Goal: Task Accomplishment & Management: Use online tool/utility

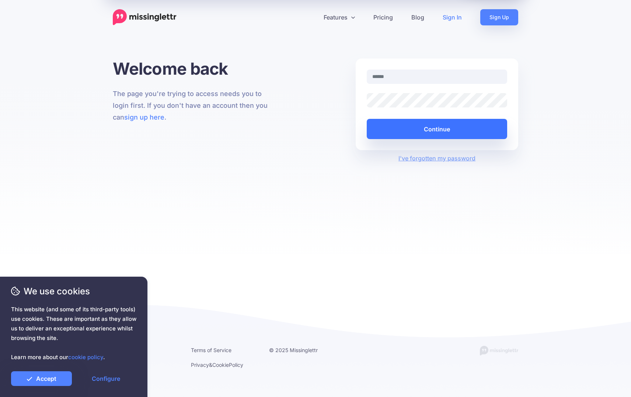
type input "**********"
drag, startPoint x: 460, startPoint y: 132, endPoint x: 465, endPoint y: 130, distance: 5.3
click at [462, 132] on button "Continue" at bounding box center [436, 129] width 140 height 20
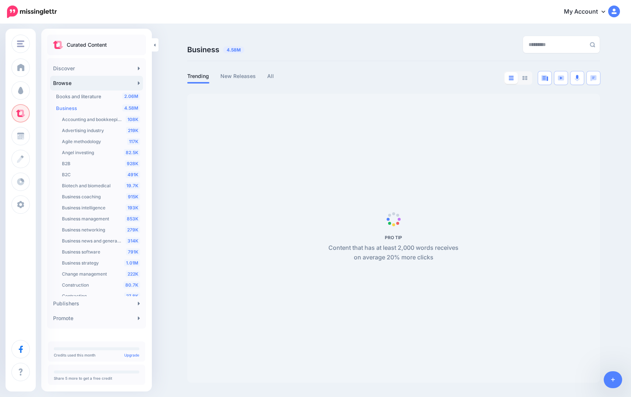
scroll to position [25, 0]
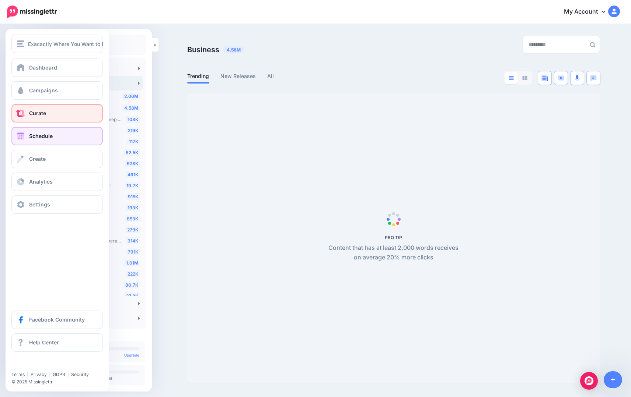
click at [18, 136] on span at bounding box center [21, 136] width 10 height 7
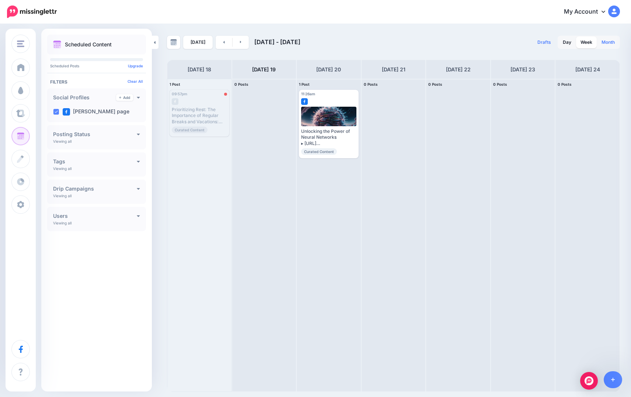
click at [614, 43] on link "Month" at bounding box center [608, 42] width 22 height 12
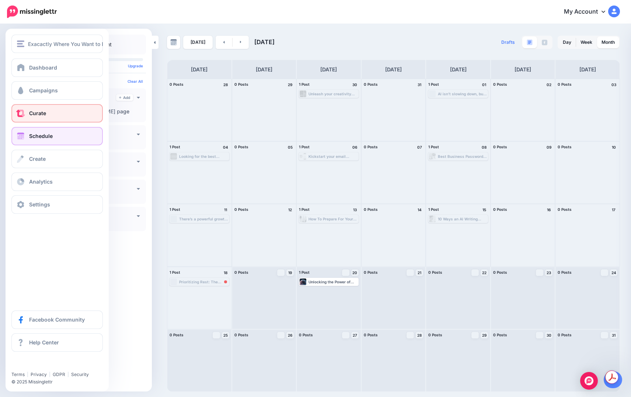
click at [59, 115] on link "Curate" at bounding box center [56, 113] width 91 height 18
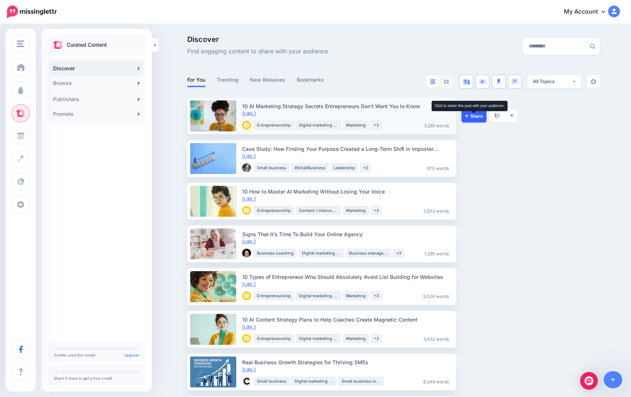
click at [469, 118] on span "Share" at bounding box center [474, 116] width 18 height 5
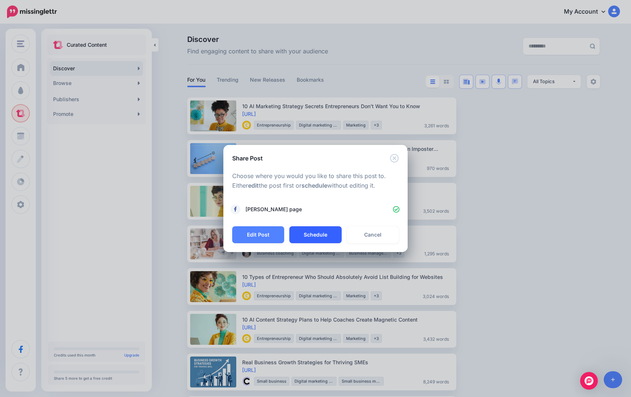
click at [318, 236] on button "Schedule" at bounding box center [315, 235] width 52 height 17
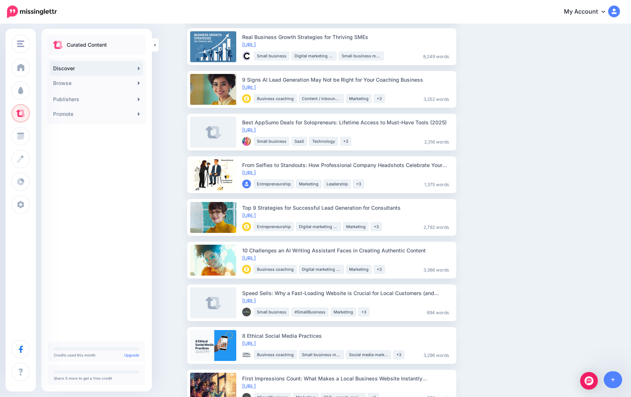
scroll to position [284, 0]
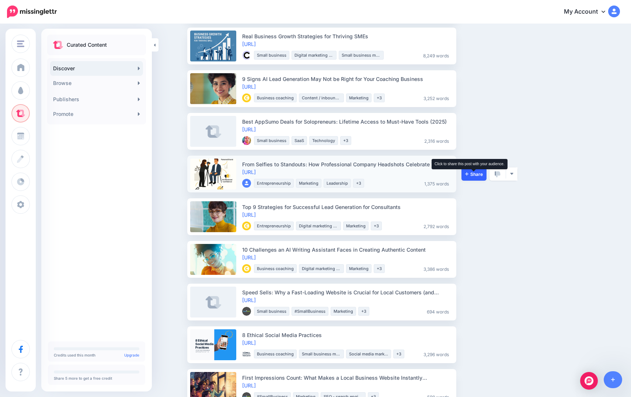
click at [467, 174] on icon at bounding box center [466, 174] width 3 height 4
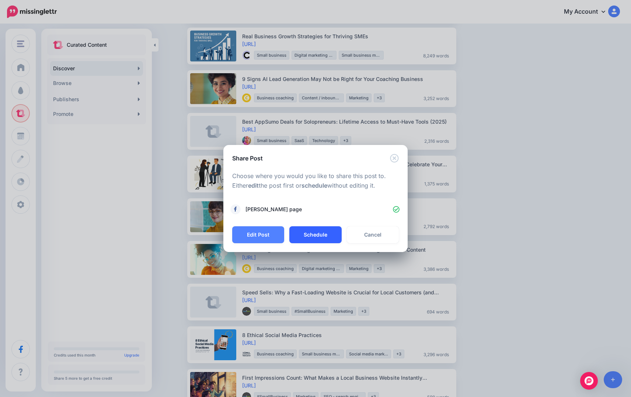
click at [315, 232] on button "Schedule" at bounding box center [315, 235] width 52 height 17
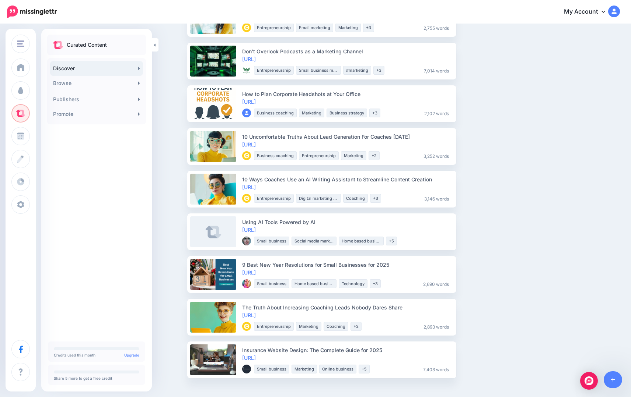
scroll to position [681, 0]
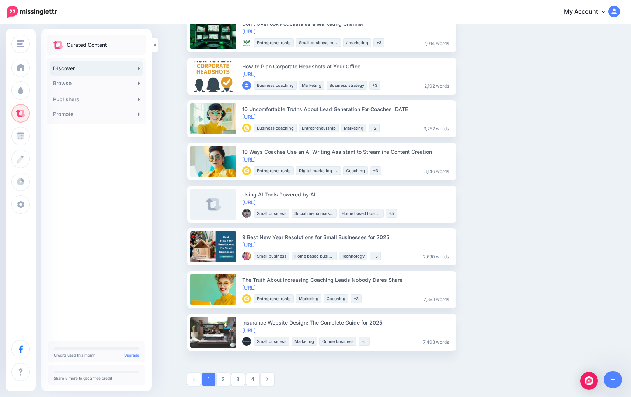
click at [225, 381] on link "2" at bounding box center [223, 379] width 13 height 13
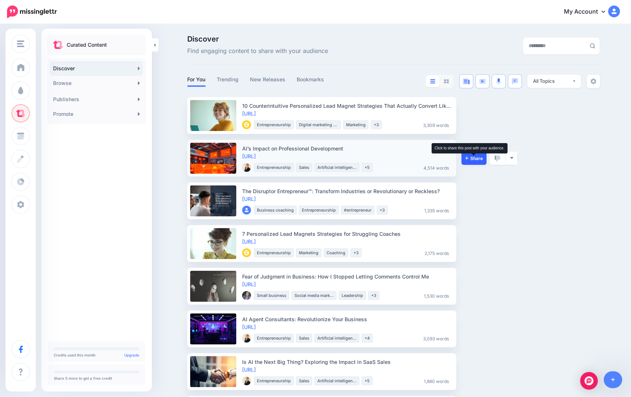
click at [469, 159] on span "Share" at bounding box center [474, 158] width 18 height 5
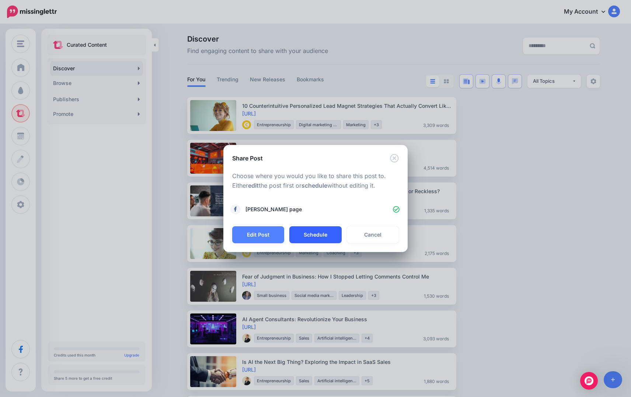
click at [309, 232] on button "Schedule" at bounding box center [315, 235] width 52 height 17
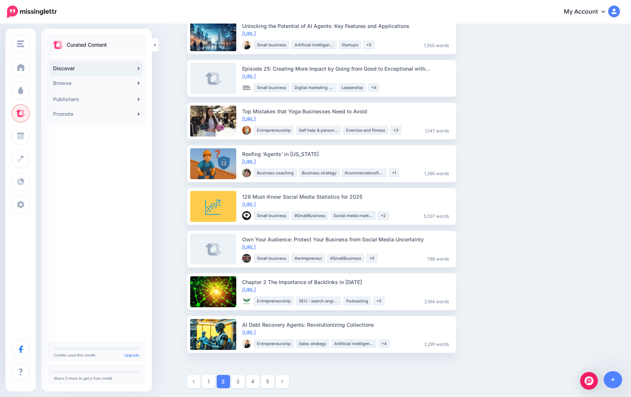
scroll to position [723, 0]
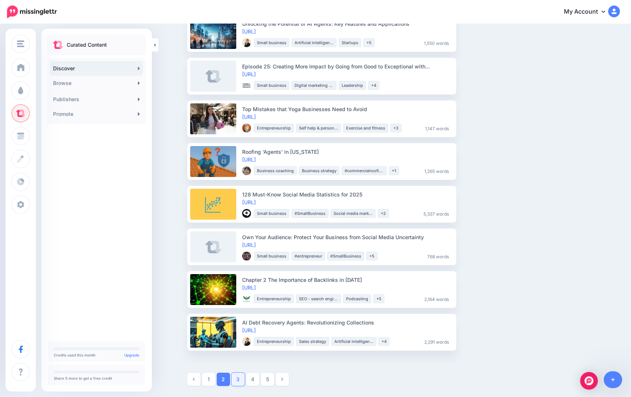
click at [239, 380] on link "3" at bounding box center [237, 379] width 13 height 13
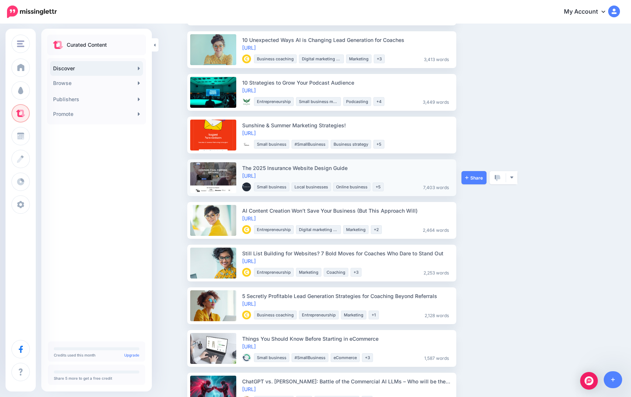
scroll to position [0, 0]
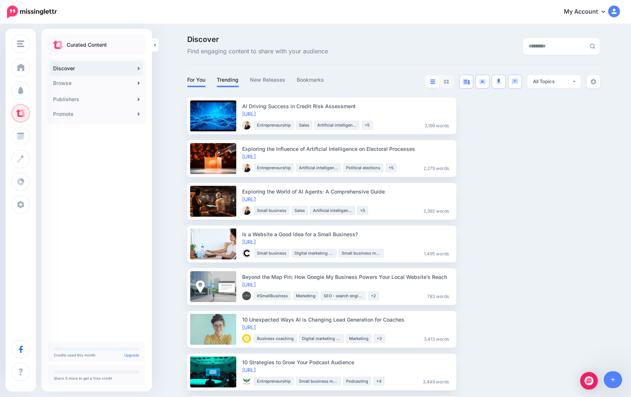
click at [229, 81] on link "Trending" at bounding box center [228, 80] width 22 height 9
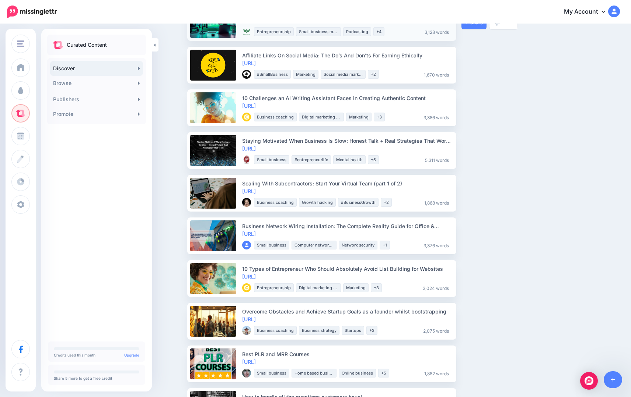
scroll to position [137, 0]
click at [465, 103] on link "Share" at bounding box center [473, 107] width 25 height 13
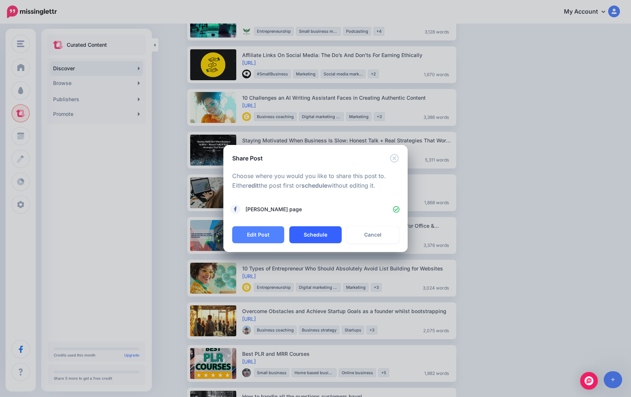
click at [320, 239] on button "Schedule" at bounding box center [315, 235] width 52 height 17
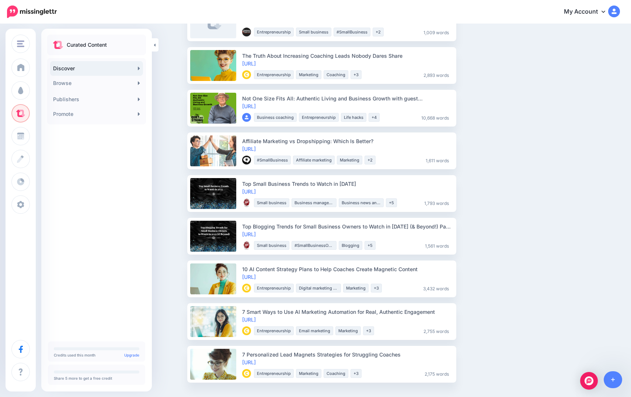
scroll to position [723, 0]
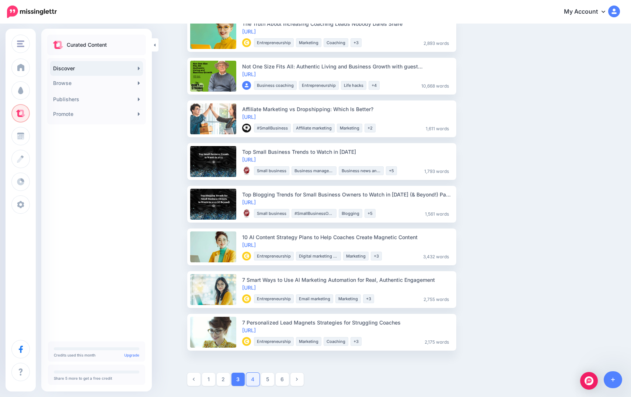
click at [256, 379] on link "4" at bounding box center [252, 379] width 13 height 13
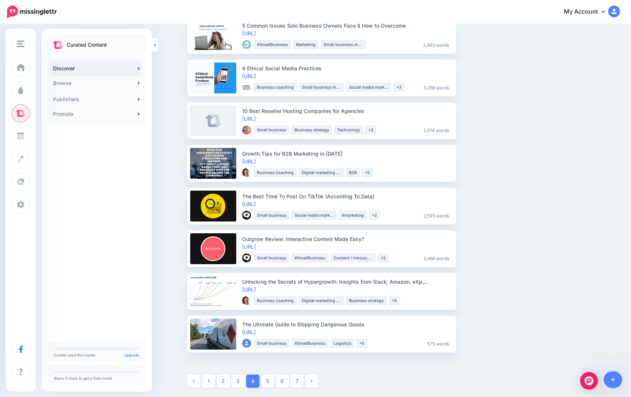
scroll to position [766, 0]
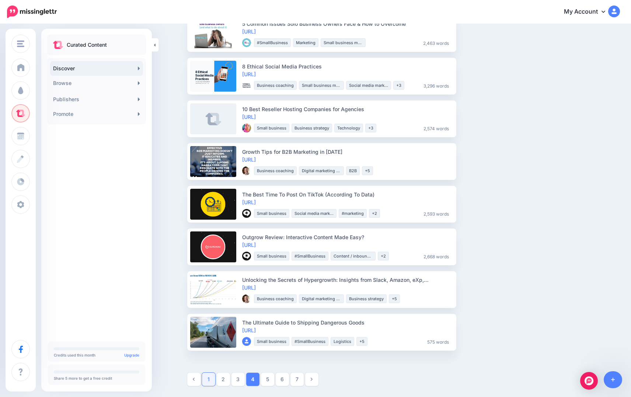
click at [209, 382] on link "1" at bounding box center [208, 379] width 13 height 13
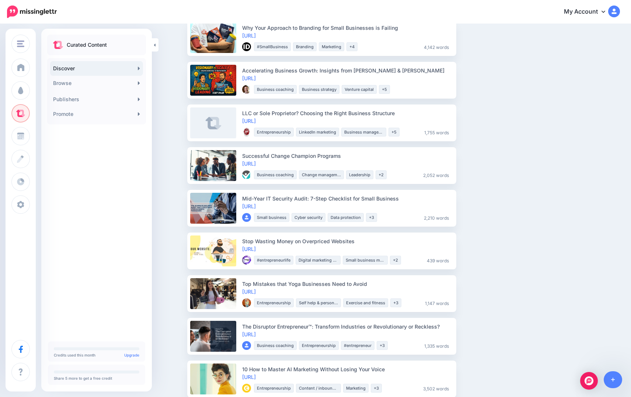
scroll to position [0, 0]
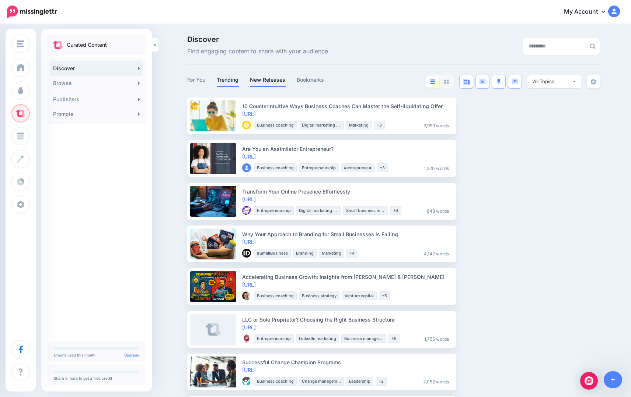
click at [267, 81] on link "New Releases" at bounding box center [268, 80] width 36 height 9
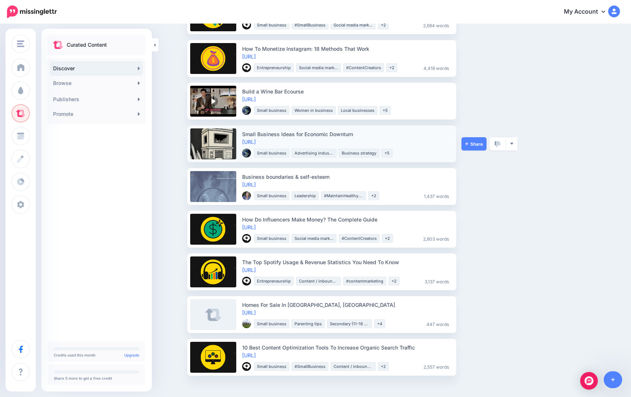
scroll to position [766, 0]
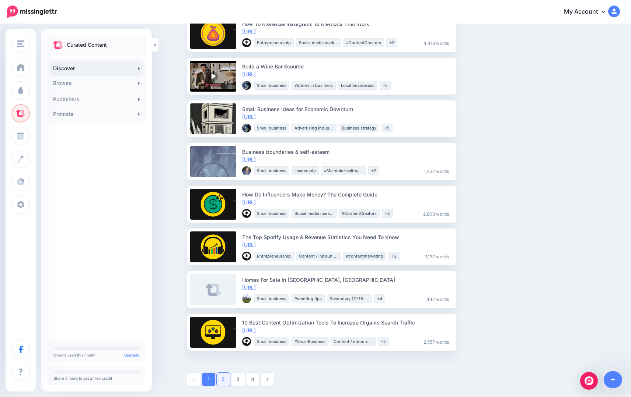
click at [222, 381] on link "2" at bounding box center [223, 379] width 13 height 13
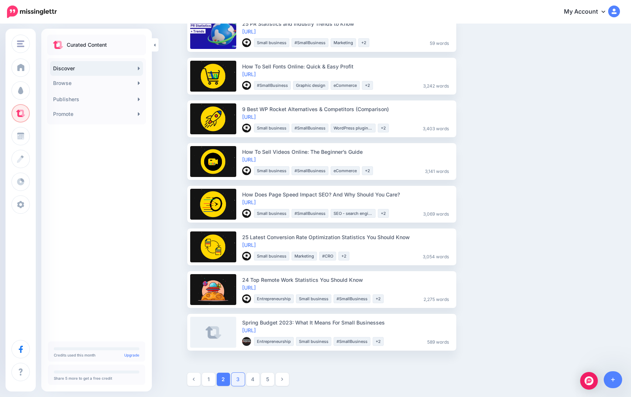
click at [238, 380] on link "3" at bounding box center [237, 379] width 13 height 13
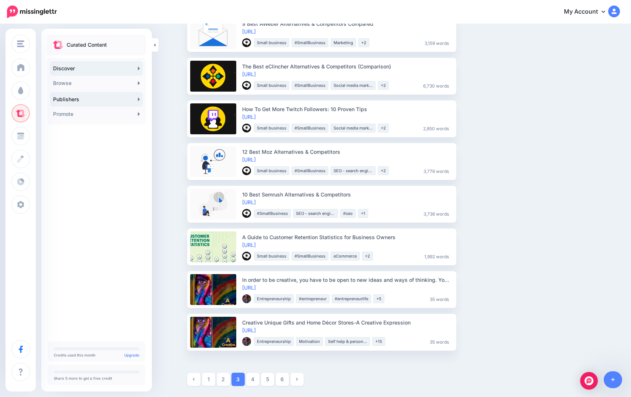
click at [79, 99] on link "Publishers" at bounding box center [96, 99] width 93 height 15
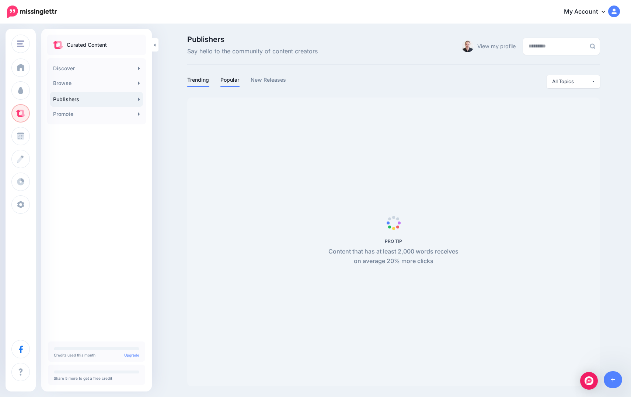
click at [233, 80] on link "Popular" at bounding box center [229, 80] width 19 height 9
click at [488, 48] on link "View my profile" at bounding box center [496, 46] width 38 height 11
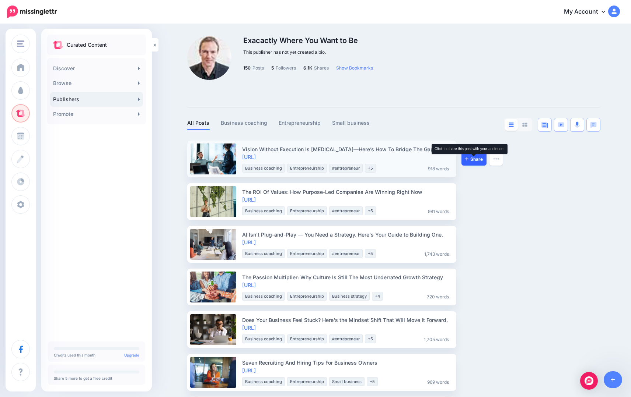
click at [467, 161] on span "Share" at bounding box center [474, 159] width 18 height 5
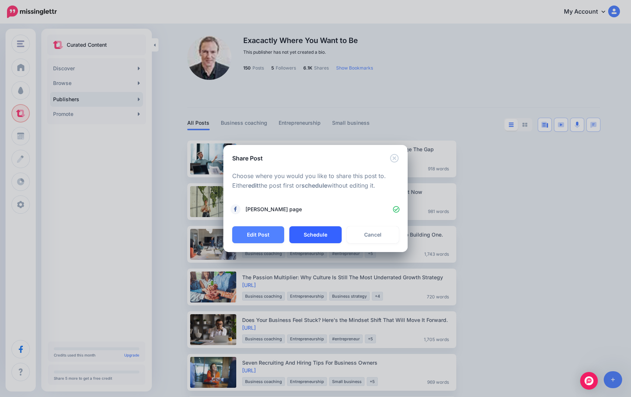
click at [311, 239] on button "Schedule" at bounding box center [315, 235] width 52 height 17
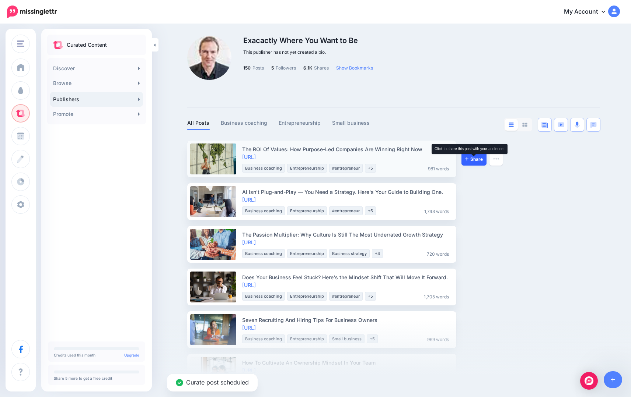
click at [471, 161] on span "Share" at bounding box center [474, 159] width 18 height 5
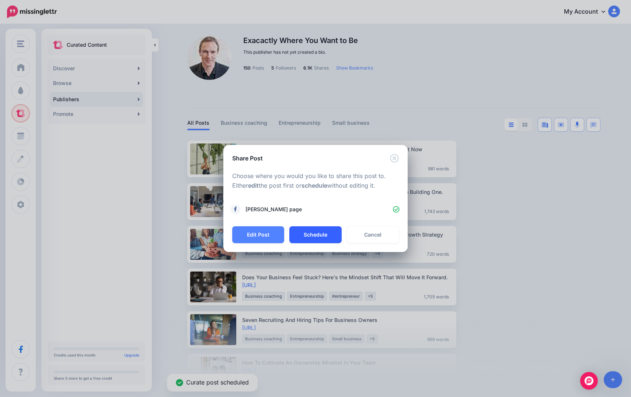
click at [309, 234] on button "Schedule" at bounding box center [315, 235] width 52 height 17
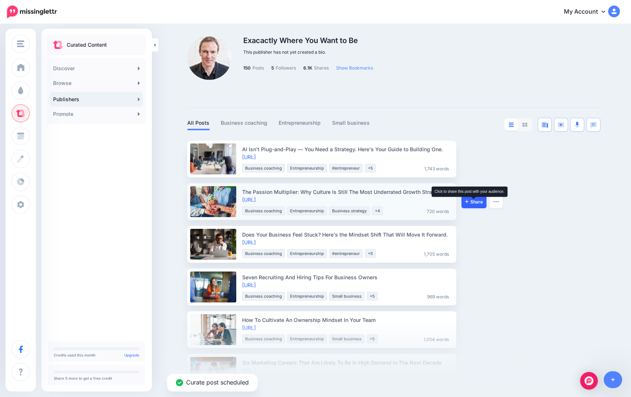
click at [473, 201] on span "Share" at bounding box center [474, 202] width 18 height 5
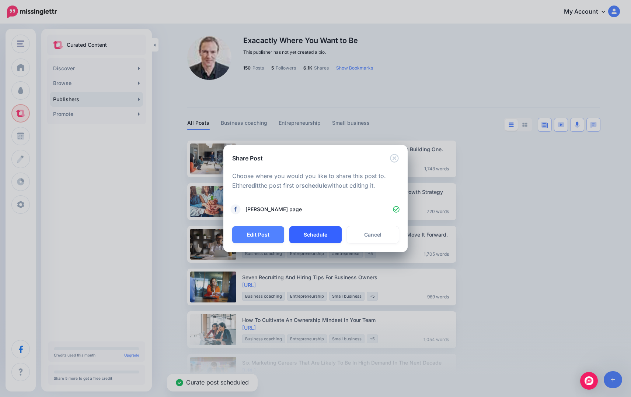
click at [314, 231] on button "Schedule" at bounding box center [315, 235] width 52 height 17
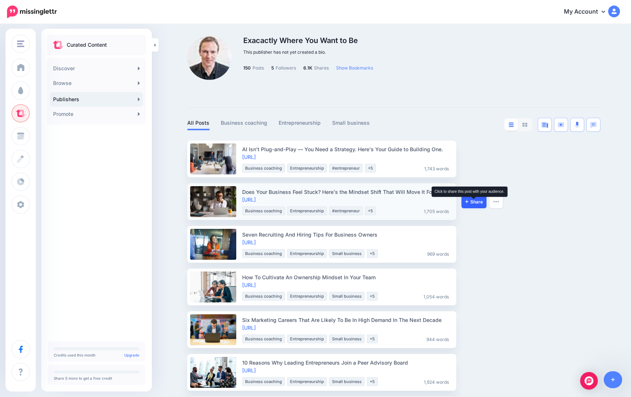
click at [471, 200] on span "Share" at bounding box center [474, 202] width 18 height 5
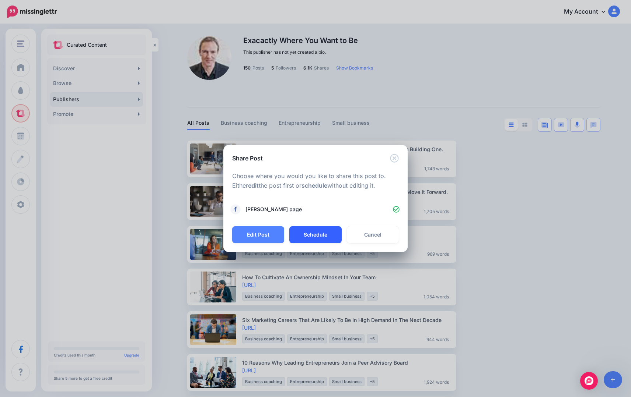
click at [318, 236] on button "Schedule" at bounding box center [315, 235] width 52 height 17
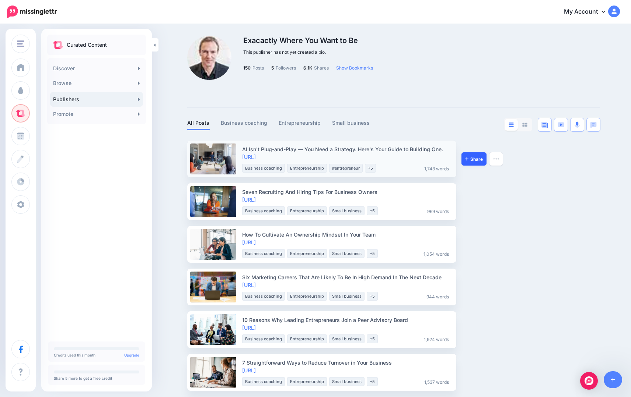
click at [473, 155] on link "Share" at bounding box center [473, 158] width 25 height 13
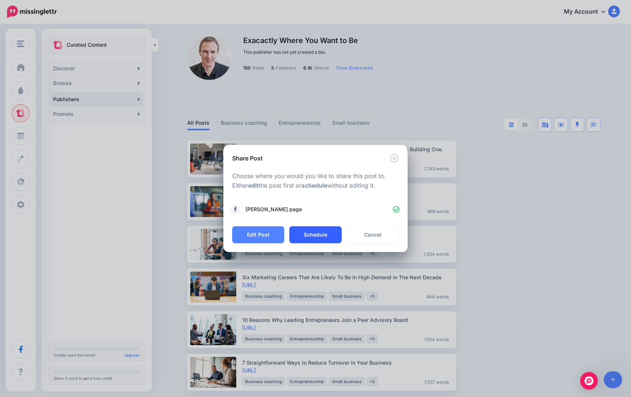
click at [315, 234] on button "Schedule" at bounding box center [315, 235] width 52 height 17
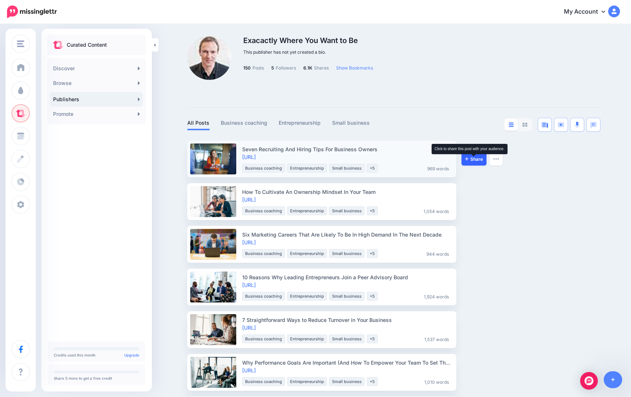
click at [471, 161] on span "Share" at bounding box center [474, 159] width 18 height 5
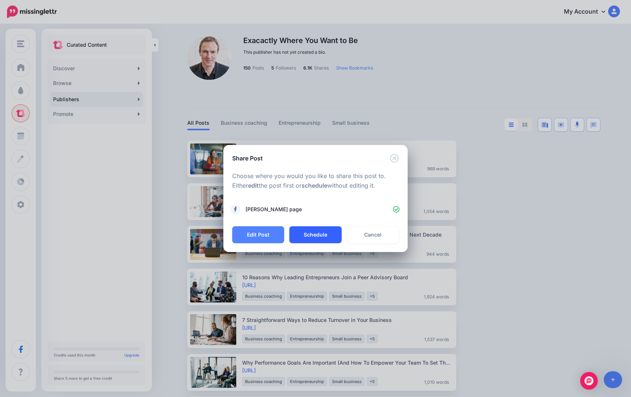
click at [315, 234] on button "Schedule" at bounding box center [315, 235] width 52 height 17
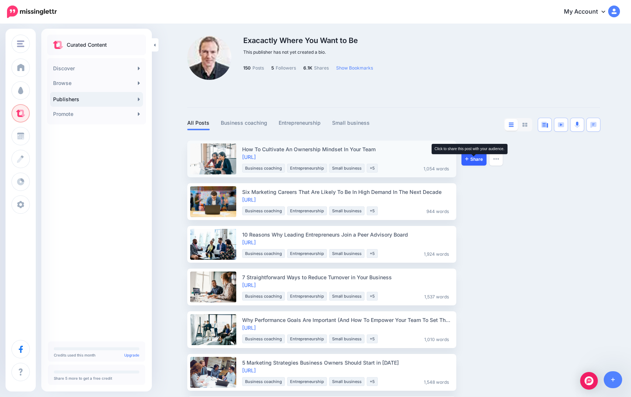
click at [471, 159] on span "Share" at bounding box center [474, 159] width 18 height 5
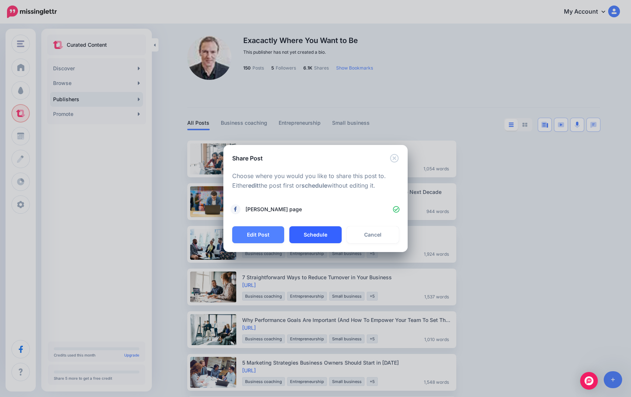
click at [313, 233] on button "Schedule" at bounding box center [315, 235] width 52 height 17
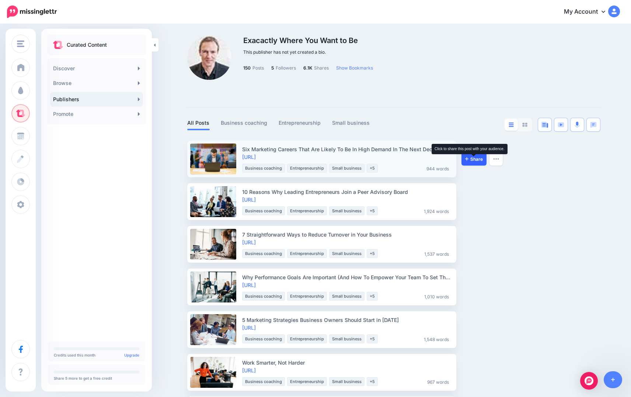
click at [469, 158] on span "Share" at bounding box center [474, 159] width 18 height 5
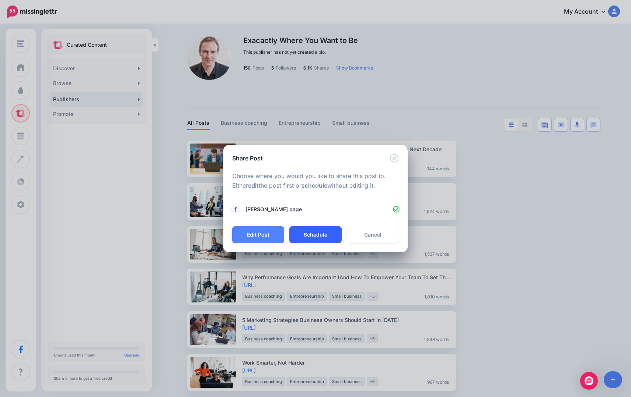
click at [305, 235] on button "Schedule" at bounding box center [315, 235] width 52 height 17
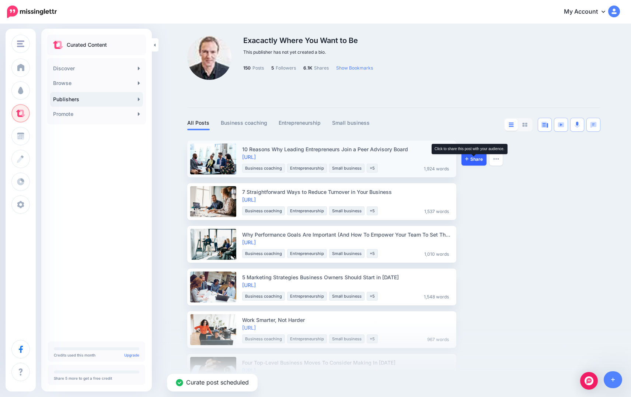
click at [474, 161] on span "Share" at bounding box center [474, 159] width 18 height 5
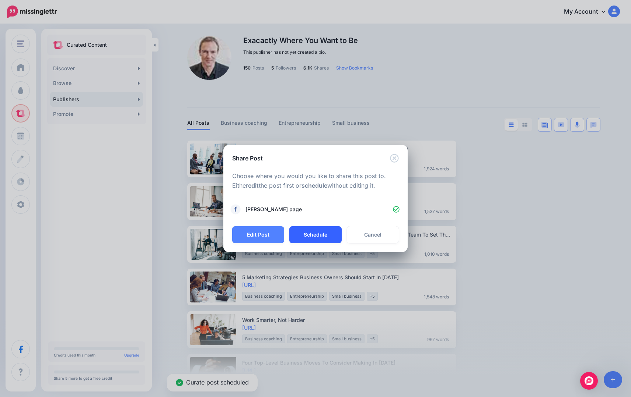
click at [312, 236] on button "Schedule" at bounding box center [315, 235] width 52 height 17
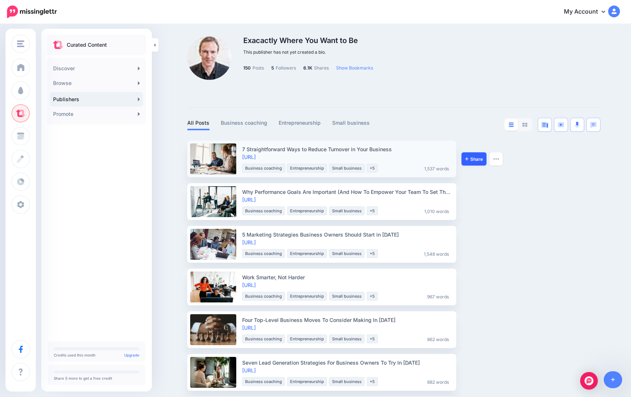
click at [468, 156] on link "Share" at bounding box center [473, 158] width 25 height 13
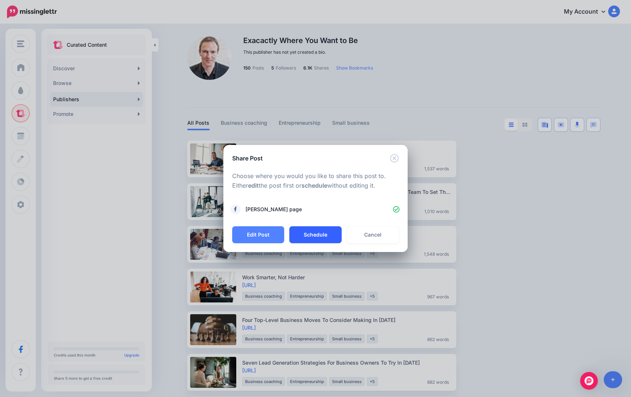
click at [317, 236] on button "Schedule" at bounding box center [315, 235] width 52 height 17
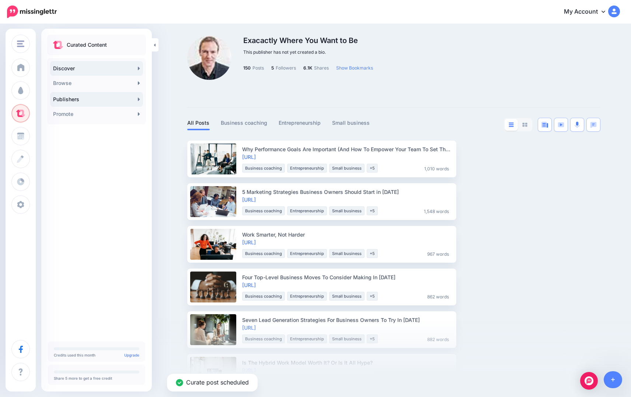
click at [104, 69] on link "Discover" at bounding box center [96, 68] width 93 height 15
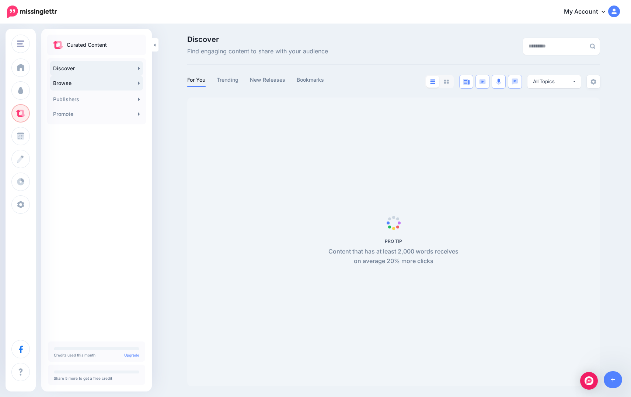
click at [137, 84] on link "Browse" at bounding box center [96, 83] width 93 height 15
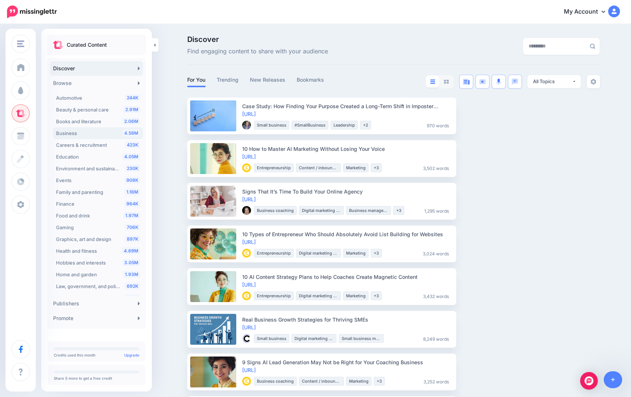
click at [94, 134] on div "4.58M Business" at bounding box center [98, 133] width 84 height 9
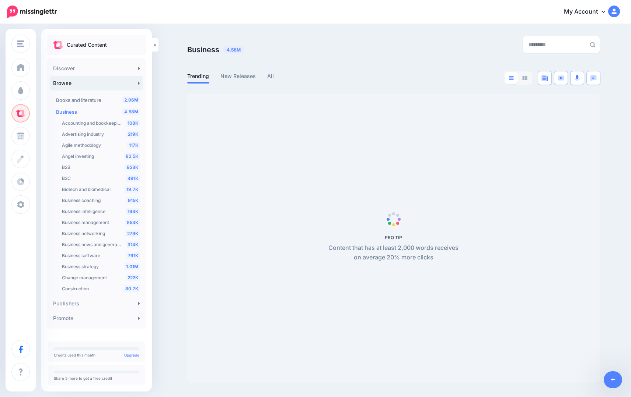
scroll to position [25, 0]
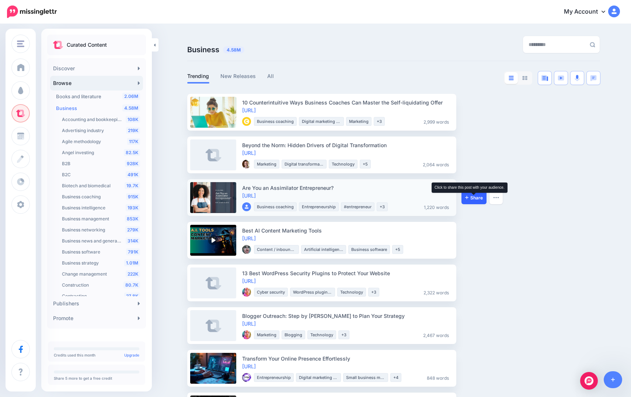
click at [472, 197] on span "Share" at bounding box center [474, 198] width 18 height 5
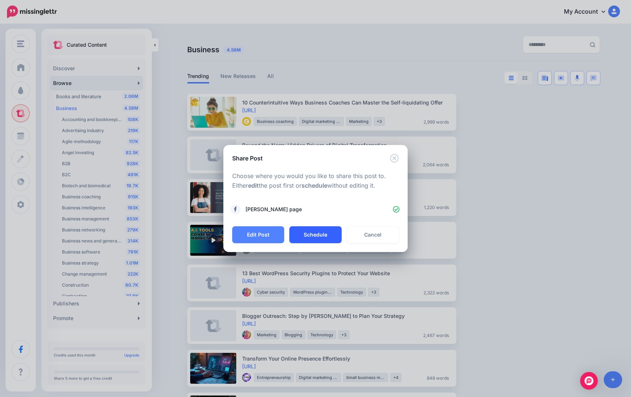
click at [325, 235] on button "Schedule" at bounding box center [315, 235] width 52 height 17
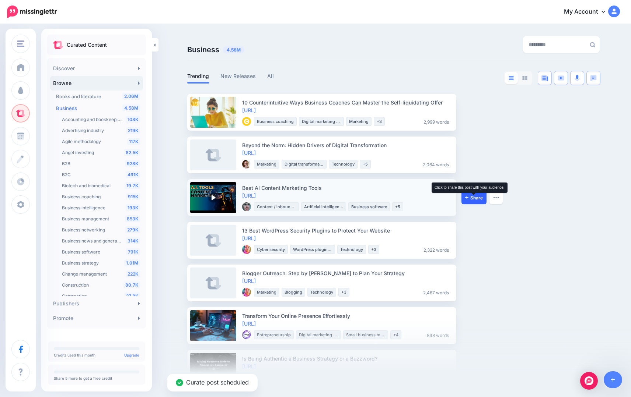
click at [468, 198] on icon at bounding box center [466, 197] width 3 height 4
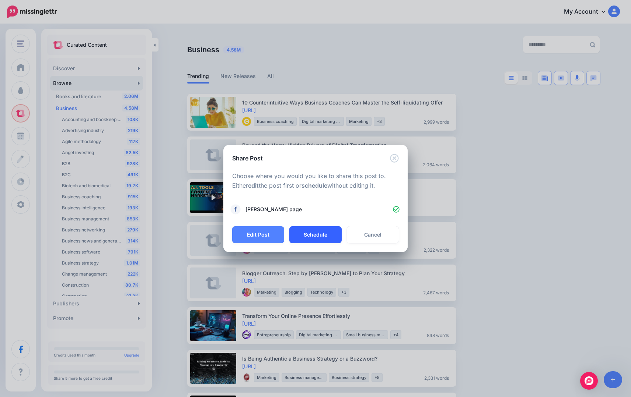
click at [317, 230] on button "Schedule" at bounding box center [315, 235] width 52 height 17
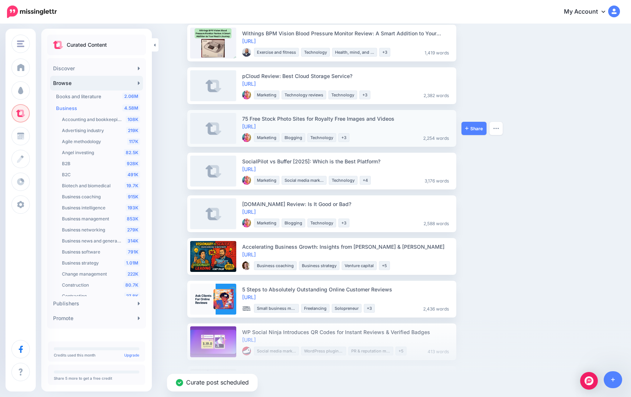
scroll to position [370, 0]
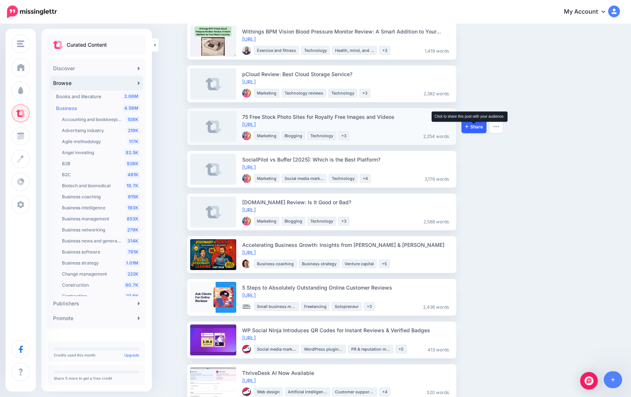
click at [465, 126] on icon at bounding box center [466, 126] width 3 height 4
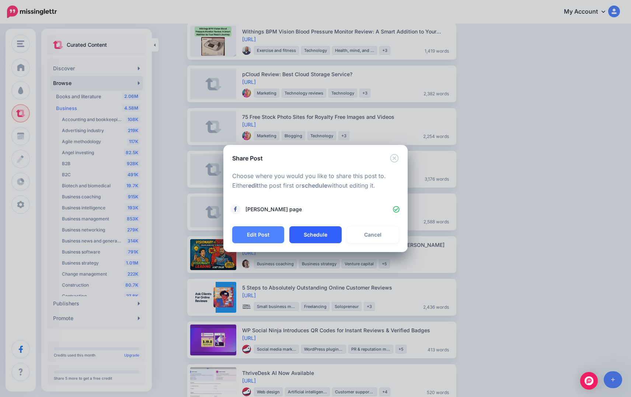
click at [313, 236] on button "Schedule" at bounding box center [315, 235] width 52 height 17
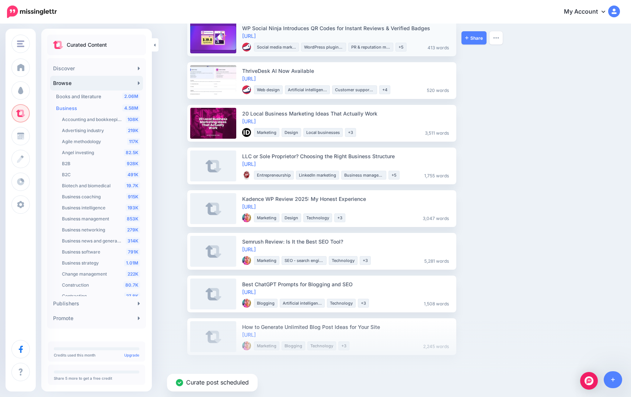
scroll to position [634, 0]
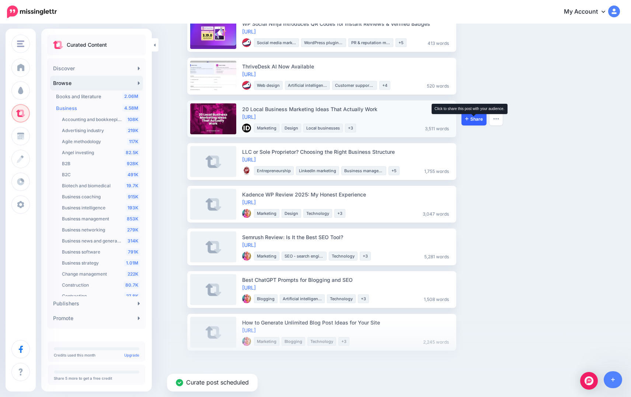
click at [473, 117] on span "Share" at bounding box center [474, 119] width 18 height 5
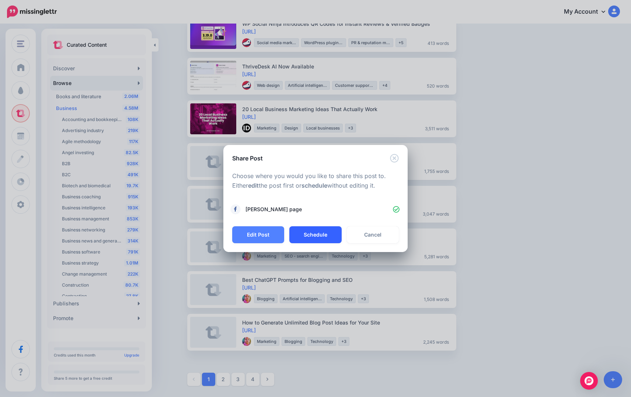
click at [317, 238] on button "Schedule" at bounding box center [315, 235] width 52 height 17
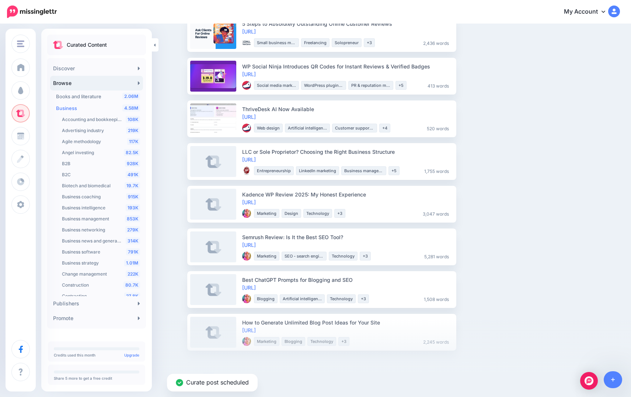
scroll to position [592, 0]
click at [469, 287] on link "Share" at bounding box center [473, 289] width 25 height 13
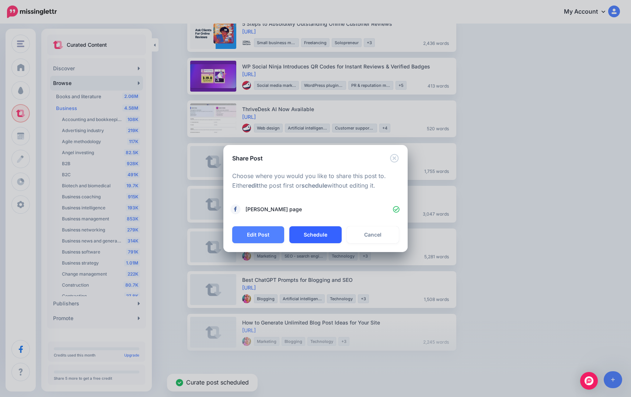
click at [318, 237] on button "Schedule" at bounding box center [315, 235] width 52 height 17
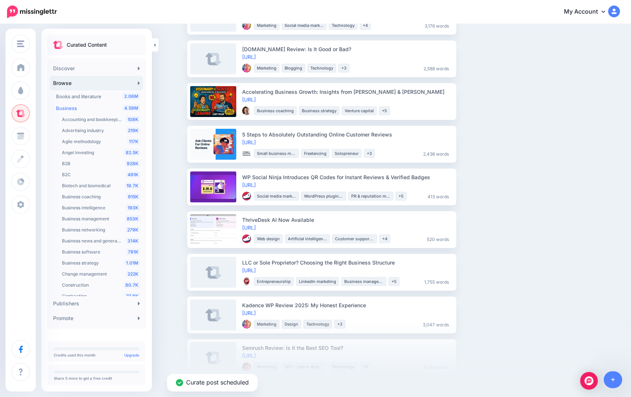
scroll to position [549, 0]
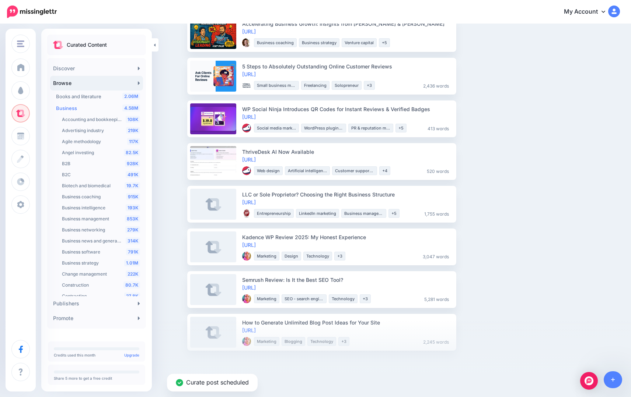
click at [356, 369] on div "Curate post scheduled" at bounding box center [315, 358] width 631 height 77
click at [222, 381] on link "2" at bounding box center [223, 379] width 13 height 13
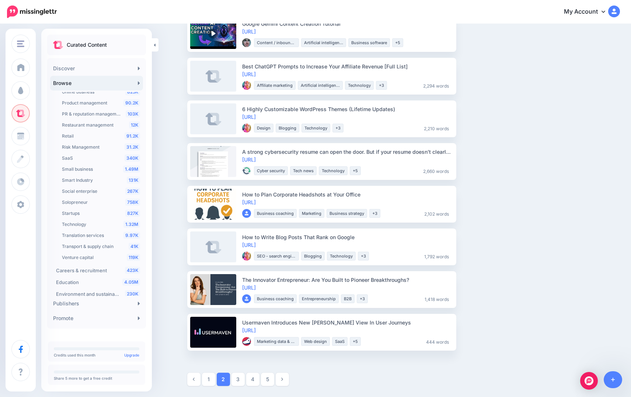
scroll to position [585, 0]
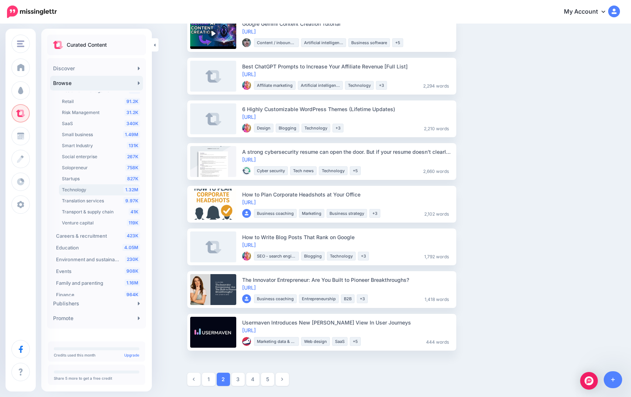
click at [83, 191] on span "Technology" at bounding box center [74, 190] width 24 height 6
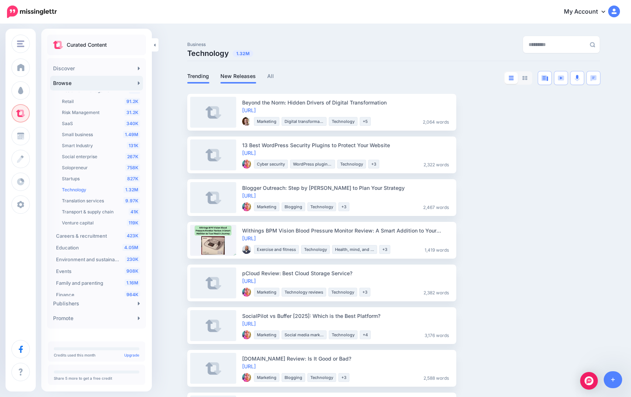
click at [231, 80] on link "New Releases" at bounding box center [238, 76] width 36 height 9
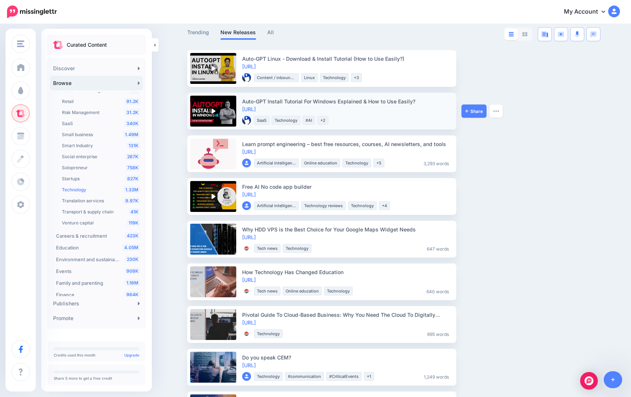
scroll to position [46, 0]
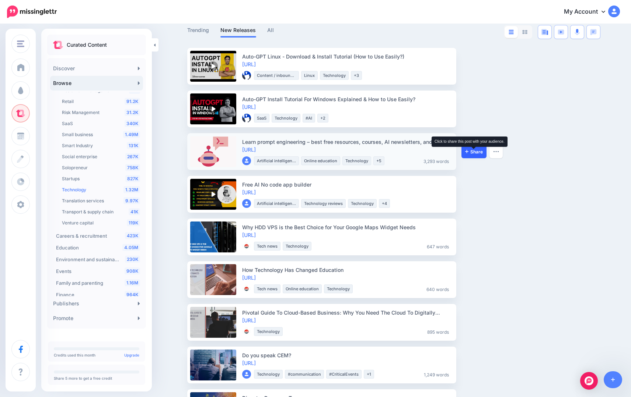
click at [474, 153] on span "Share" at bounding box center [474, 152] width 18 height 5
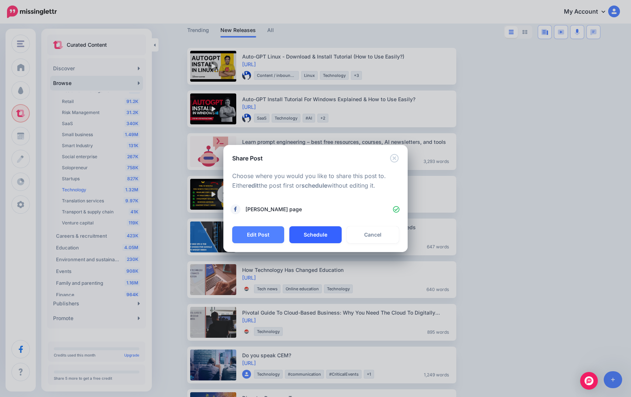
click at [315, 238] on button "Schedule" at bounding box center [315, 235] width 52 height 17
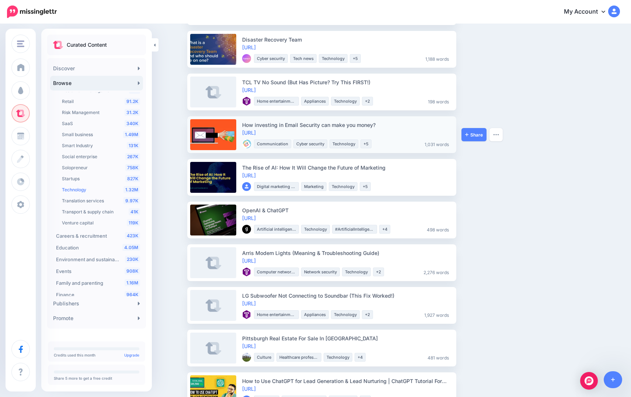
scroll to position [373, 0]
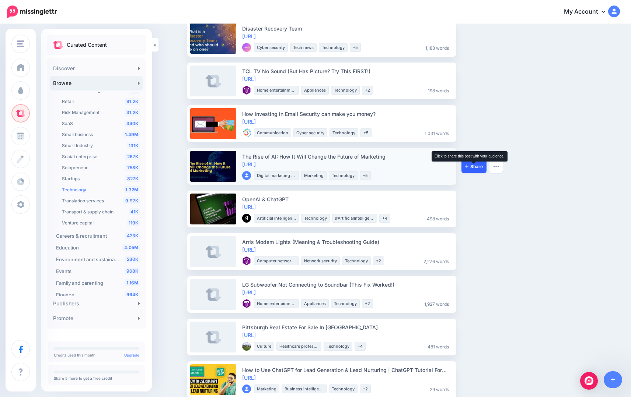
click at [472, 166] on span "Share" at bounding box center [474, 166] width 18 height 5
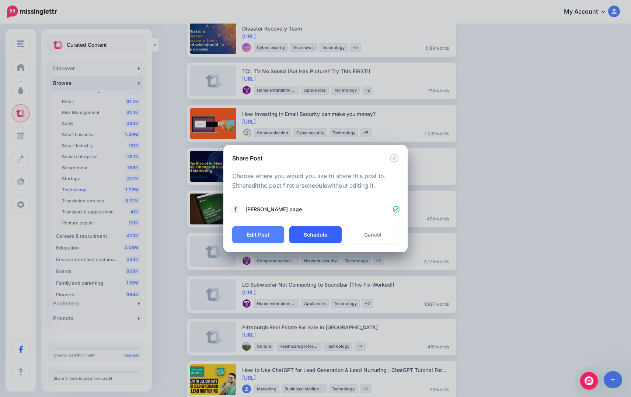
click at [327, 234] on button "Schedule" at bounding box center [315, 235] width 52 height 17
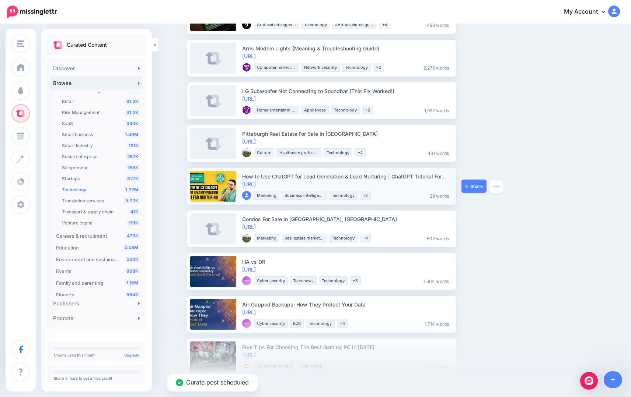
scroll to position [526, 0]
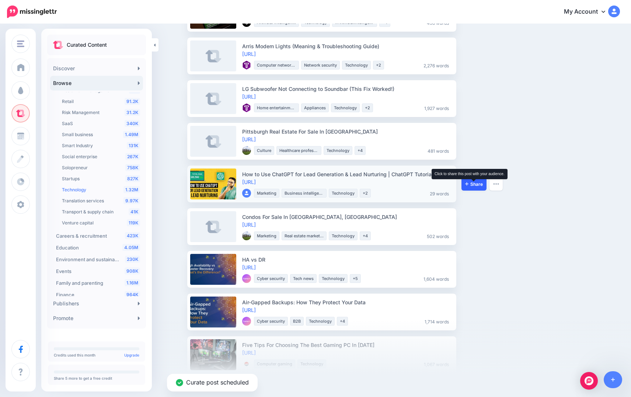
click at [467, 182] on icon at bounding box center [466, 184] width 3 height 4
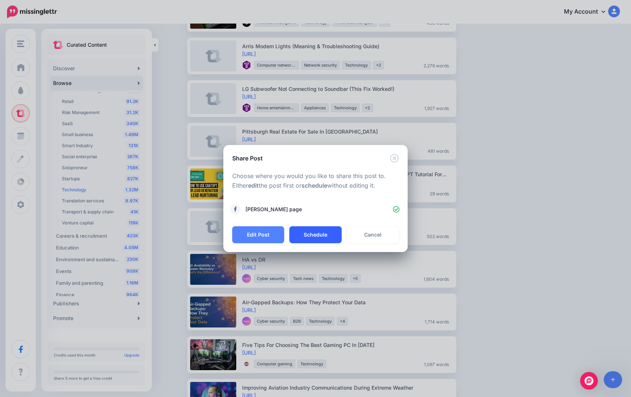
click at [329, 232] on button "Schedule" at bounding box center [315, 235] width 52 height 17
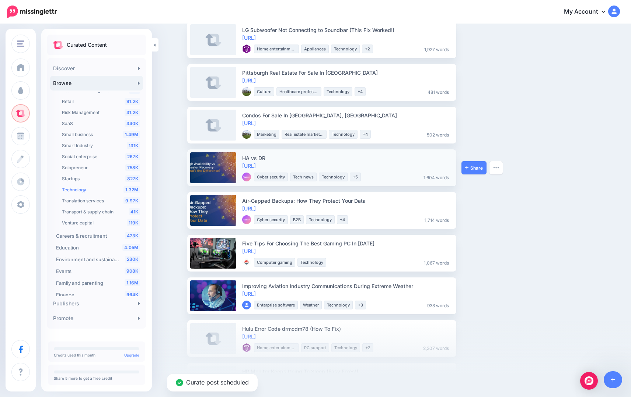
scroll to position [634, 0]
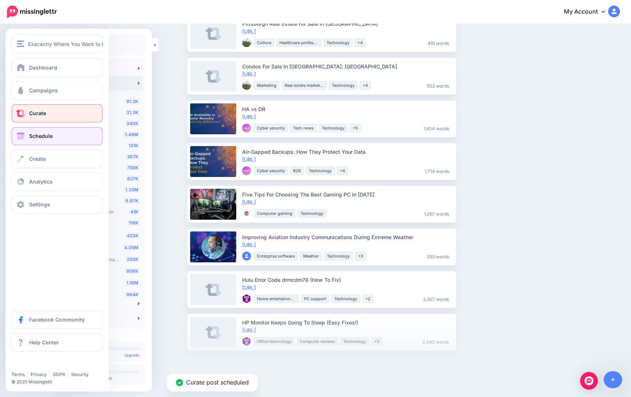
click at [48, 135] on span "Schedule" at bounding box center [41, 136] width 24 height 6
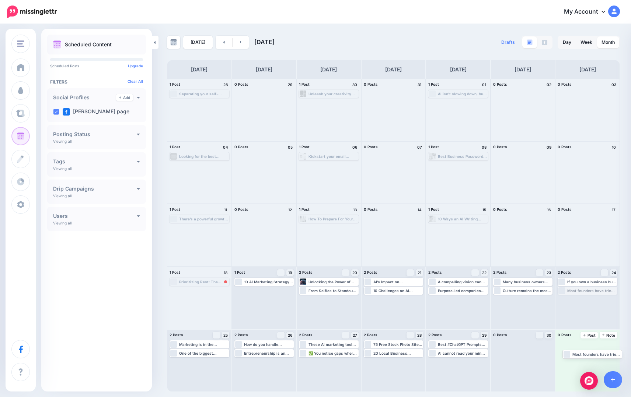
drag, startPoint x: 595, startPoint y: 291, endPoint x: 597, endPoint y: 347, distance: 55.6
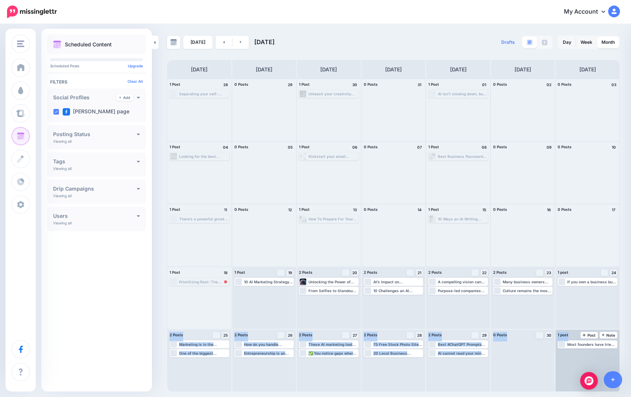
drag, startPoint x: 568, startPoint y: 281, endPoint x: 573, endPoint y: 353, distance: 72.0
click at [573, 353] on div "1 Post 28 Loading Separating your self-worth from business performance is essen…" at bounding box center [393, 235] width 453 height 313
drag, startPoint x: 569, startPoint y: 281, endPoint x: 569, endPoint y: 363, distance: 81.4
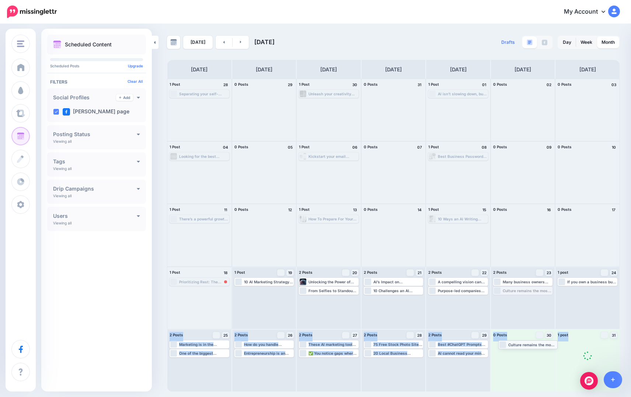
drag, startPoint x: 523, startPoint y: 290, endPoint x: 528, endPoint y: 344, distance: 54.0
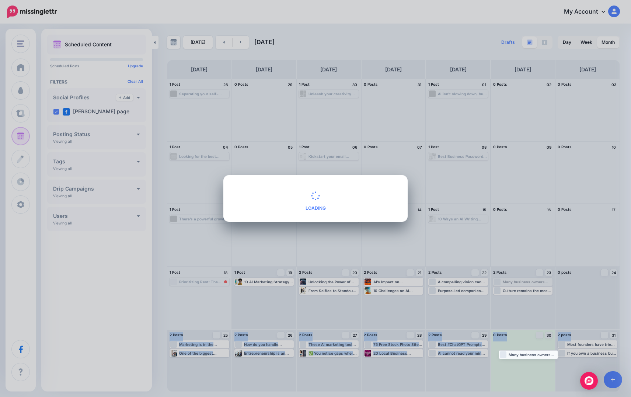
drag, startPoint x: 520, startPoint y: 282, endPoint x: 526, endPoint y: 357, distance: 75.3
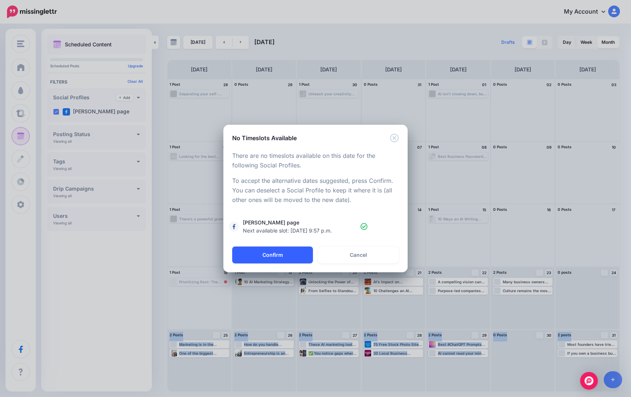
click at [289, 253] on button "Confirm" at bounding box center [272, 255] width 81 height 17
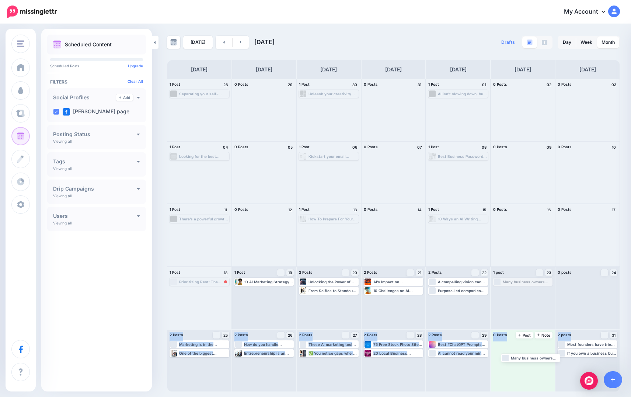
drag, startPoint x: 535, startPoint y: 284, endPoint x: 536, endPoint y: 359, distance: 75.9
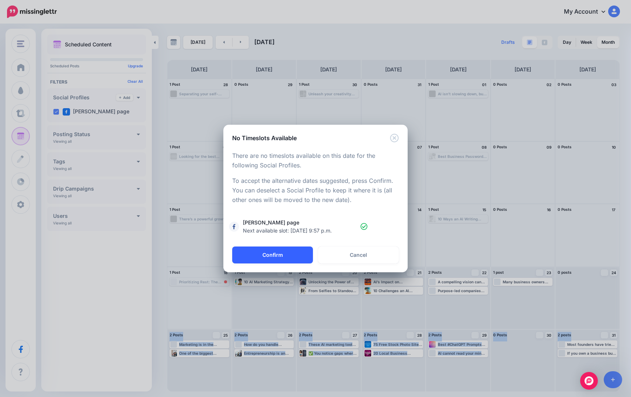
click at [289, 255] on button "Confirm" at bounding box center [272, 255] width 81 height 17
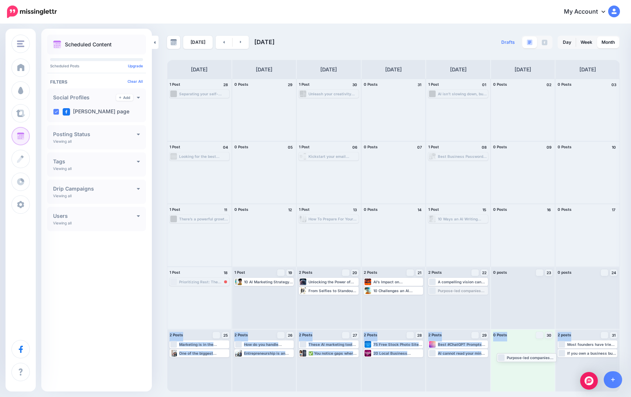
drag, startPoint x: 454, startPoint y: 290, endPoint x: 519, endPoint y: 354, distance: 90.9
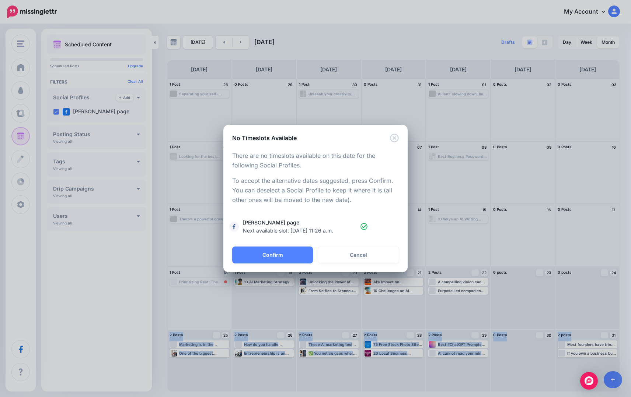
drag, startPoint x: 293, startPoint y: 259, endPoint x: 326, endPoint y: 267, distance: 34.0
click at [293, 259] on button "Confirm" at bounding box center [272, 255] width 81 height 17
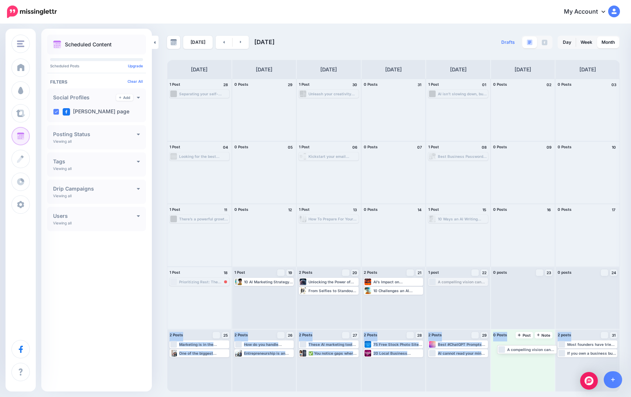
drag, startPoint x: 457, startPoint y: 282, endPoint x: 525, endPoint y: 350, distance: 96.1
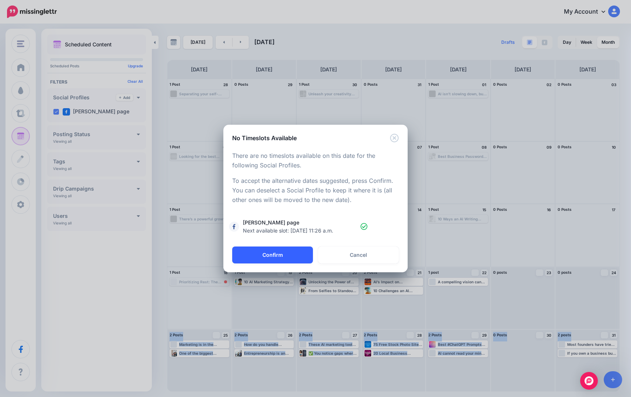
click at [290, 251] on button "Confirm" at bounding box center [272, 255] width 81 height 17
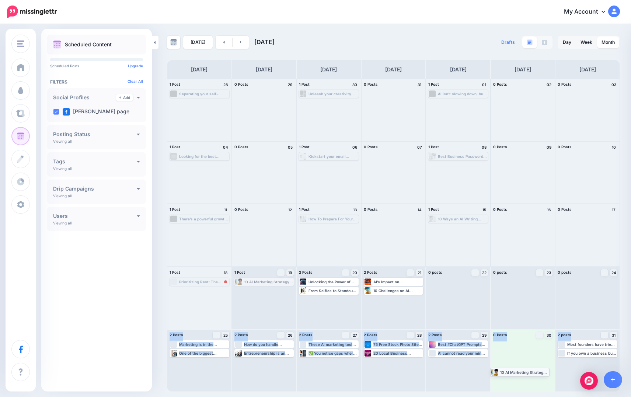
drag, startPoint x: 268, startPoint y: 284, endPoint x: 524, endPoint y: 374, distance: 271.1
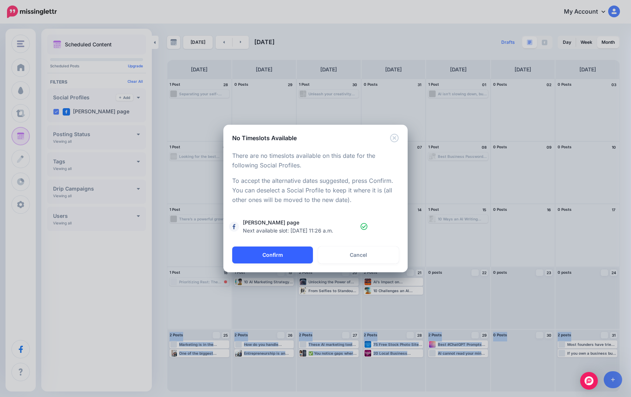
click at [285, 252] on button "Confirm" at bounding box center [272, 255] width 81 height 17
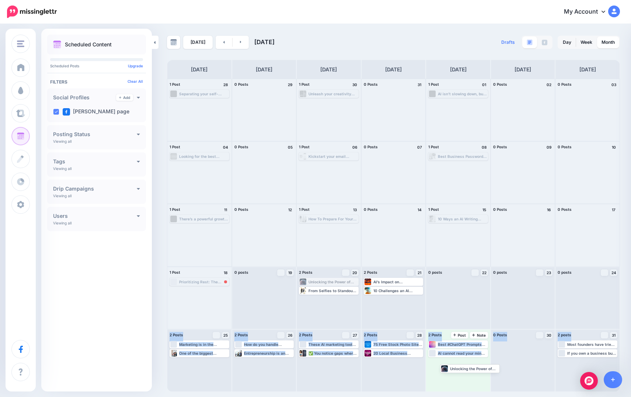
drag, startPoint x: 317, startPoint y: 280, endPoint x: 454, endPoint y: 366, distance: 161.8
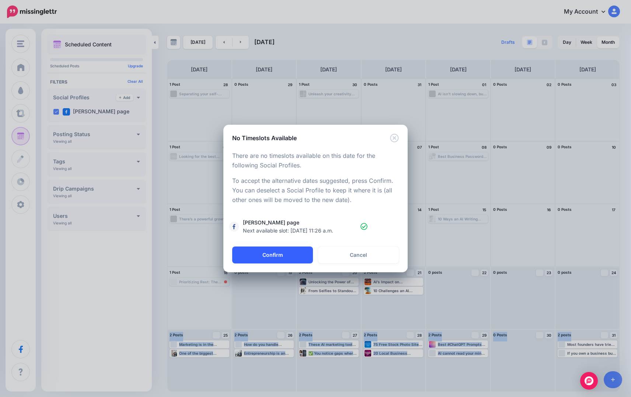
click at [272, 259] on button "Confirm" at bounding box center [272, 255] width 81 height 17
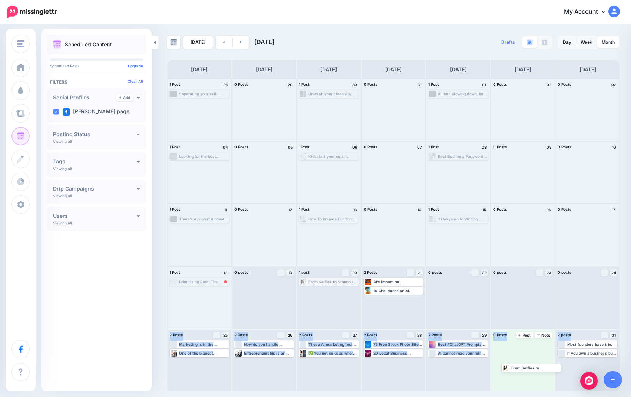
drag, startPoint x: 499, startPoint y: 361, endPoint x: 522, endPoint y: 367, distance: 23.3
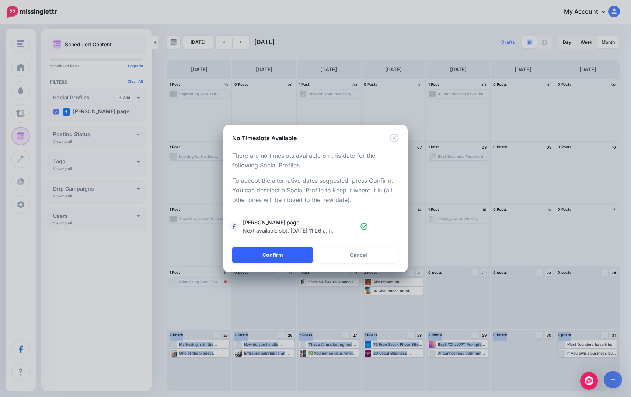
click at [279, 253] on button "Confirm" at bounding box center [272, 255] width 81 height 17
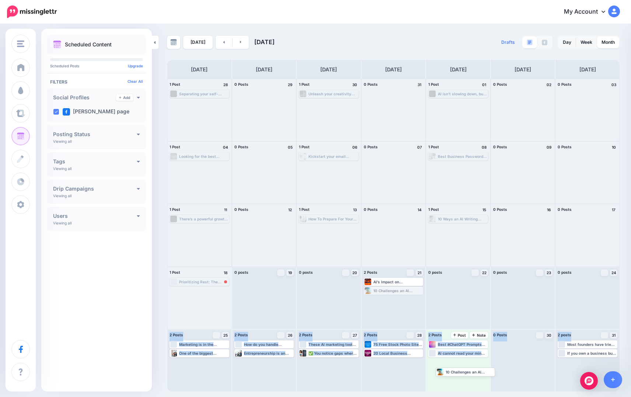
drag, startPoint x: 381, startPoint y: 290, endPoint x: 452, endPoint y: 371, distance: 107.3
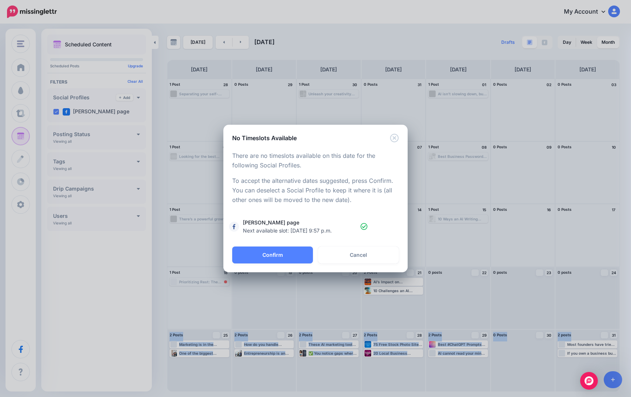
drag, startPoint x: 288, startPoint y: 250, endPoint x: 264, endPoint y: 295, distance: 50.9
click at [288, 250] on button "Confirm" at bounding box center [272, 255] width 81 height 17
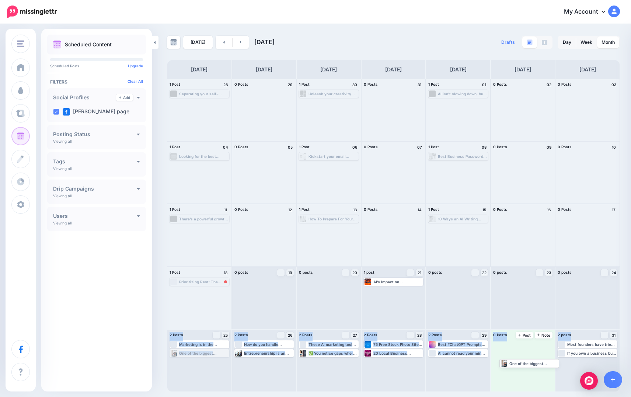
drag, startPoint x: 466, startPoint y: 358, endPoint x: 536, endPoint y: 362, distance: 70.1
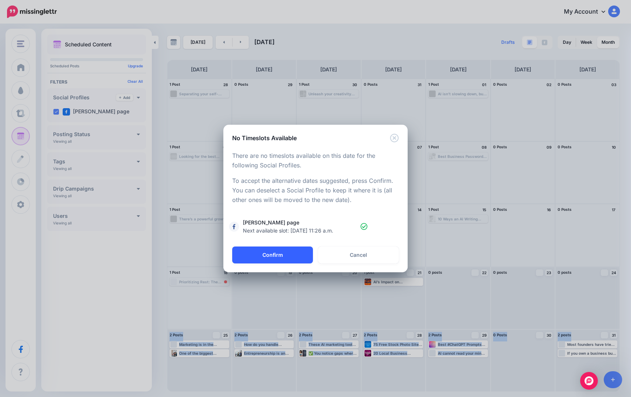
click at [284, 256] on button "Confirm" at bounding box center [272, 255] width 81 height 17
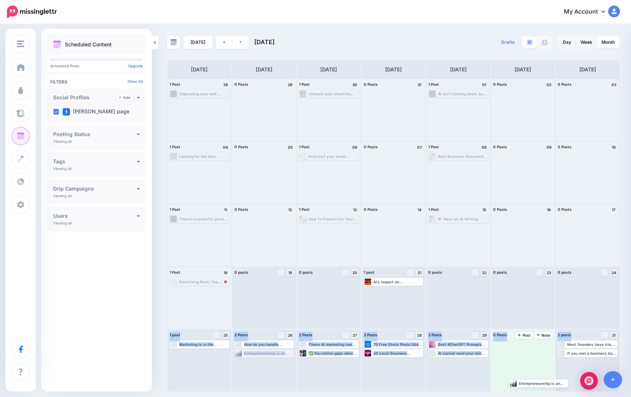
drag, startPoint x: 253, startPoint y: 353, endPoint x: 527, endPoint y: 383, distance: 275.3
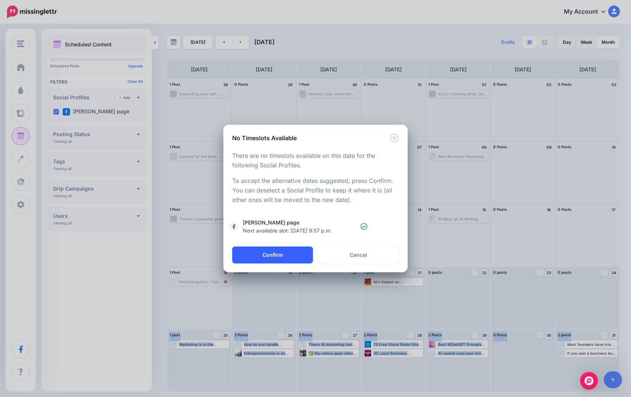
click at [274, 263] on button "Confirm" at bounding box center [272, 255] width 81 height 17
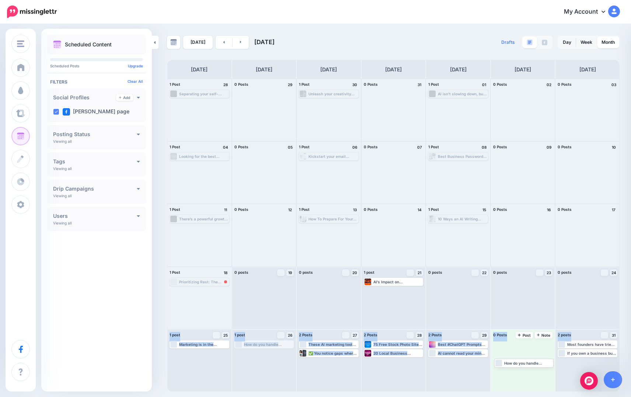
drag, startPoint x: 582, startPoint y: 364, endPoint x: 529, endPoint y: 365, distance: 53.4
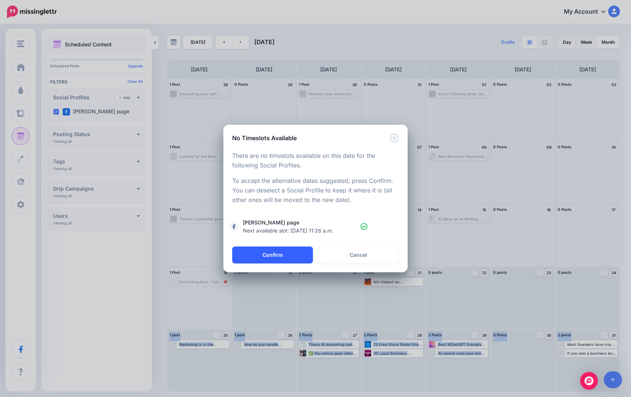
click at [276, 262] on button "Confirm" at bounding box center [272, 255] width 81 height 17
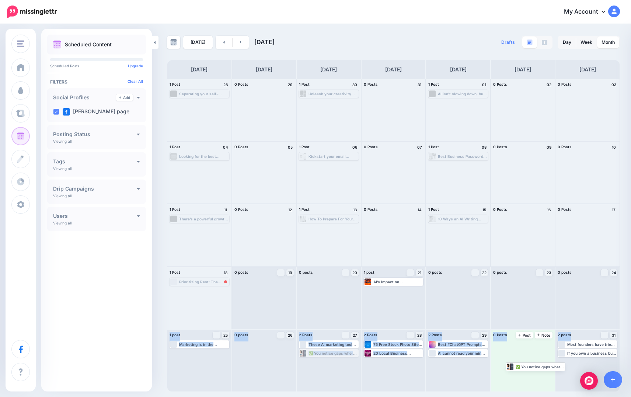
drag, startPoint x: 382, startPoint y: 355, endPoint x: 529, endPoint y: 366, distance: 147.7
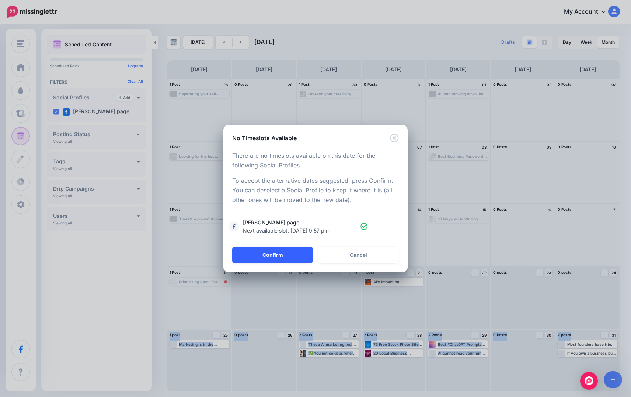
click at [290, 247] on button "Confirm" at bounding box center [272, 255] width 81 height 17
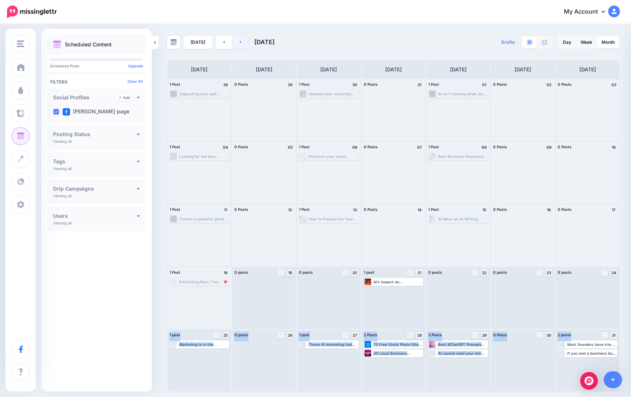
click at [241, 42] on link at bounding box center [240, 42] width 17 height 13
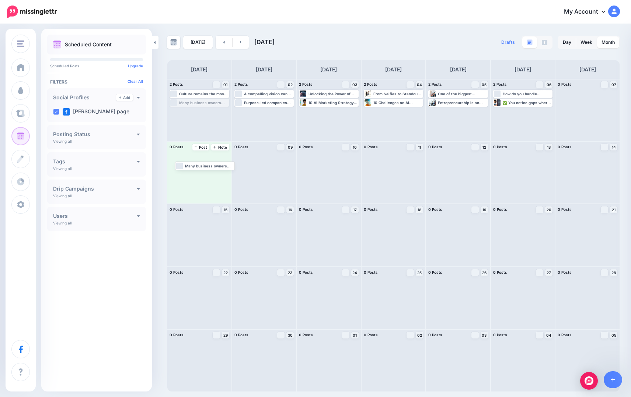
drag, startPoint x: 205, startPoint y: 157, endPoint x: 210, endPoint y: 157, distance: 5.2
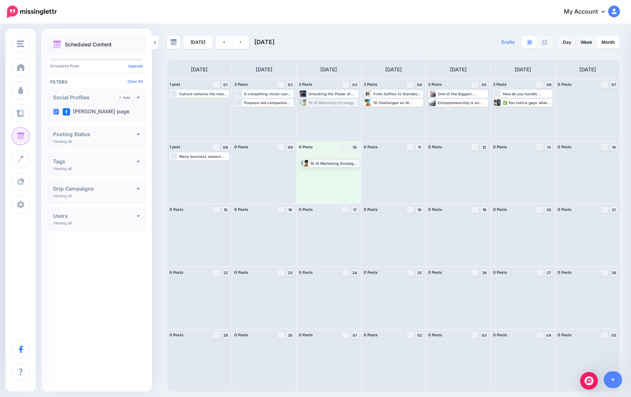
drag, startPoint x: 322, startPoint y: 102, endPoint x: 323, endPoint y: 162, distance: 60.4
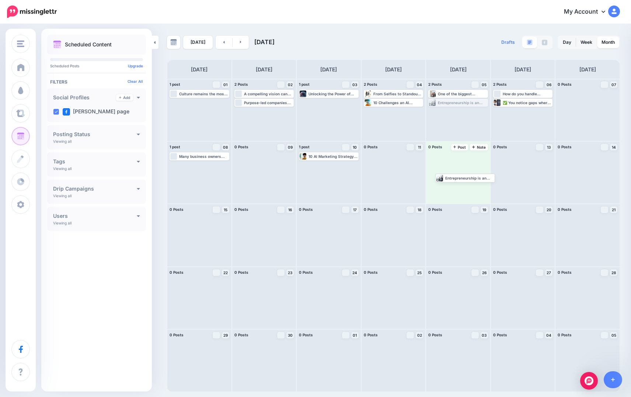
drag, startPoint x: 450, startPoint y: 101, endPoint x: 467, endPoint y: 164, distance: 65.8
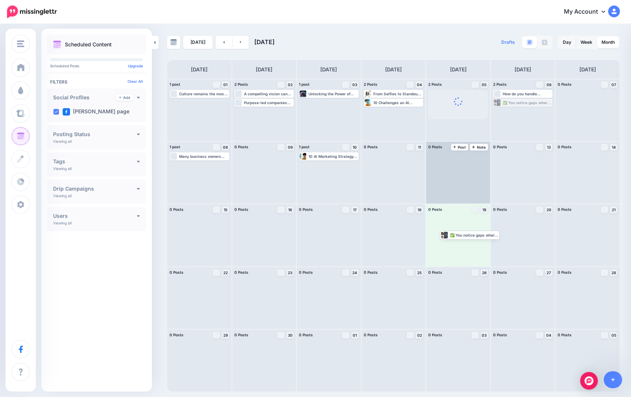
drag, startPoint x: 487, startPoint y: 206, endPoint x: 481, endPoint y: 195, distance: 12.5
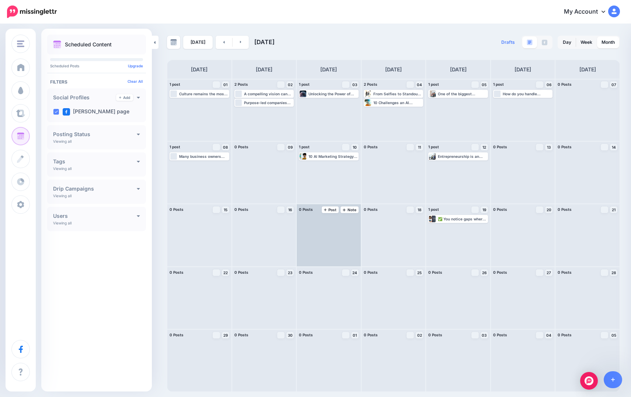
drag, startPoint x: 441, startPoint y: 166, endPoint x: 323, endPoint y: 236, distance: 137.5
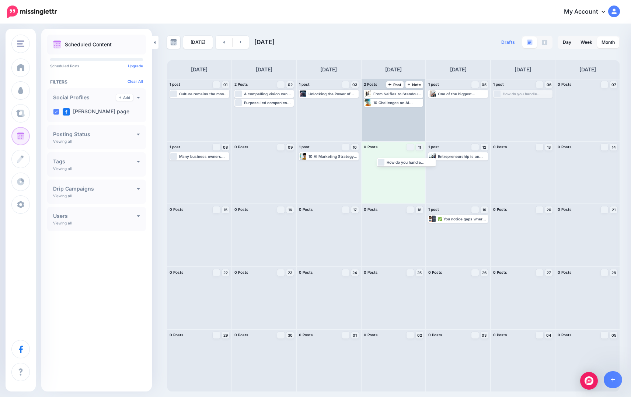
drag, startPoint x: 502, startPoint y: 93, endPoint x: 386, endPoint y: 133, distance: 122.2
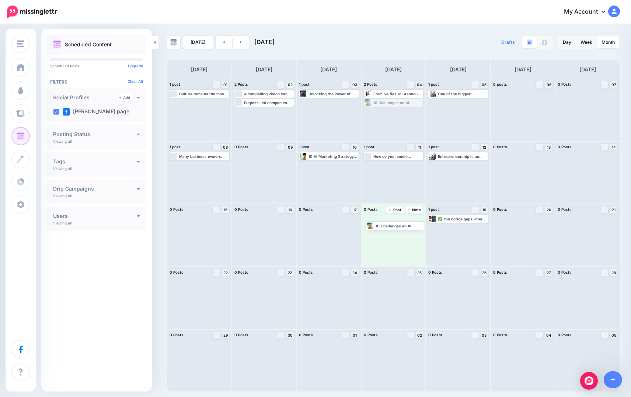
drag, startPoint x: 384, startPoint y: 104, endPoint x: 384, endPoint y: 228, distance: 123.8
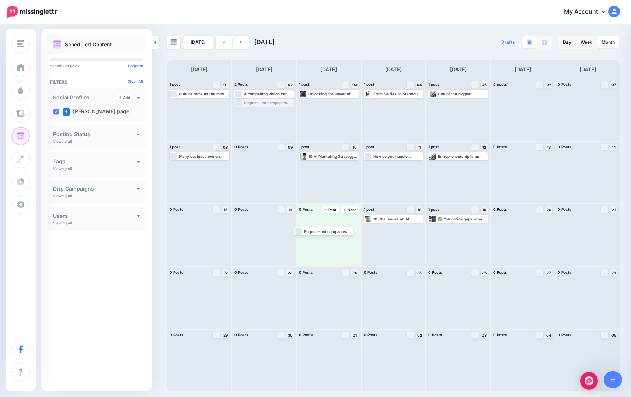
drag, startPoint x: 263, startPoint y: 102, endPoint x: 320, endPoint y: 231, distance: 141.0
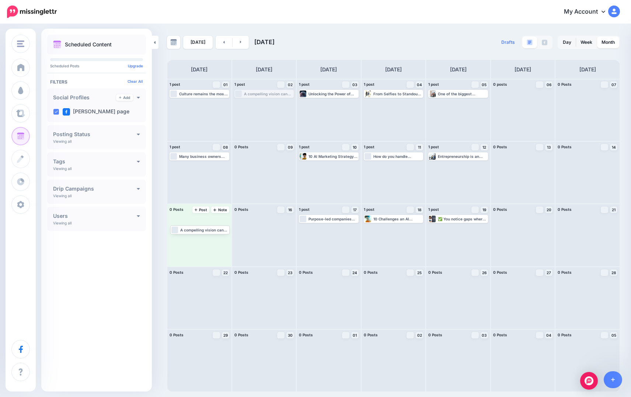
drag, startPoint x: 213, startPoint y: 182, endPoint x: 197, endPoint y: 231, distance: 51.7
click at [220, 42] on link at bounding box center [223, 42] width 17 height 13
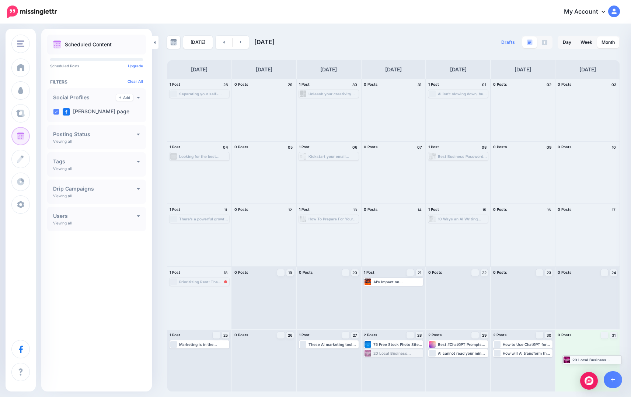
drag, startPoint x: 387, startPoint y: 354, endPoint x: 586, endPoint y: 360, distance: 198.6
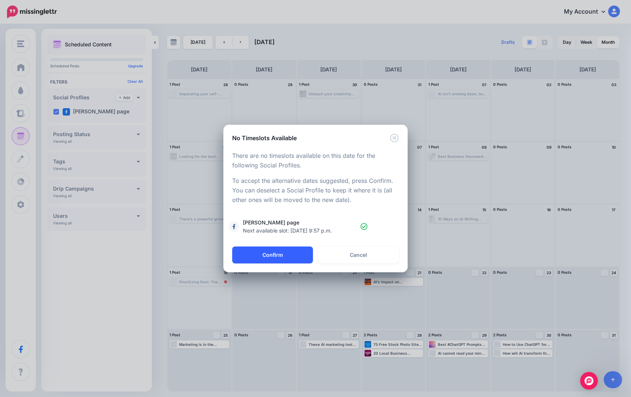
click at [290, 259] on button "Confirm" at bounding box center [272, 255] width 81 height 17
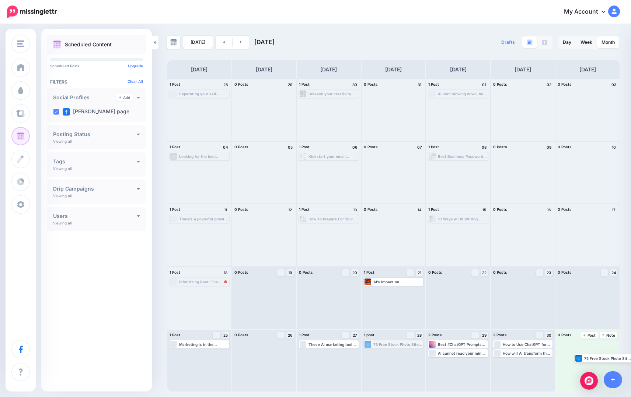
drag, startPoint x: 385, startPoint y: 346, endPoint x: 593, endPoint y: 360, distance: 208.2
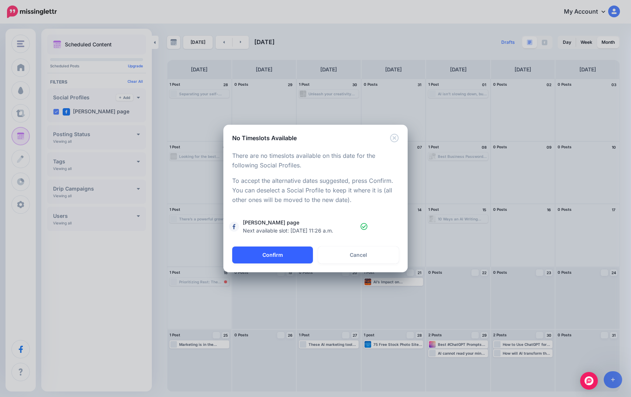
click at [279, 257] on button "Confirm" at bounding box center [272, 255] width 81 height 17
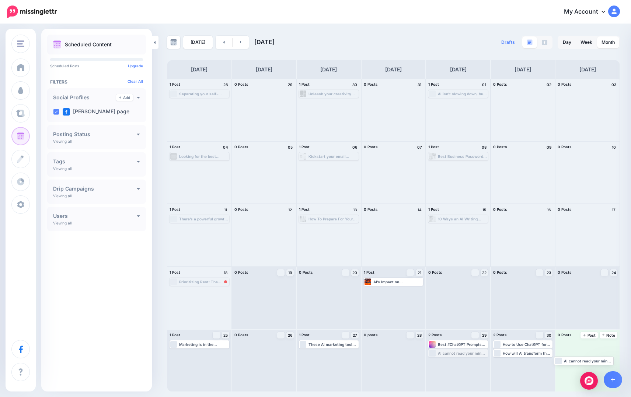
drag, startPoint x: 452, startPoint y: 353, endPoint x: 577, endPoint y: 361, distance: 125.1
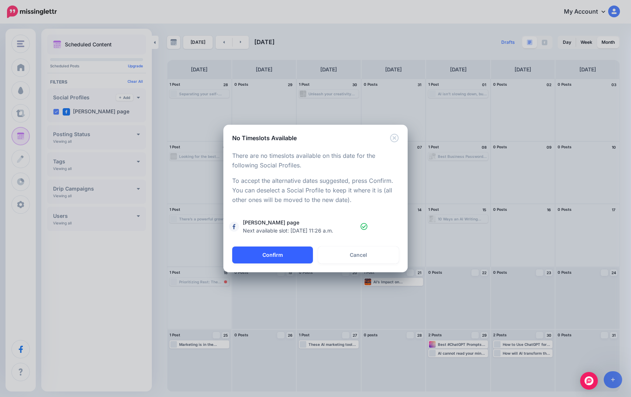
click at [286, 262] on button "Confirm" at bounding box center [272, 255] width 81 height 17
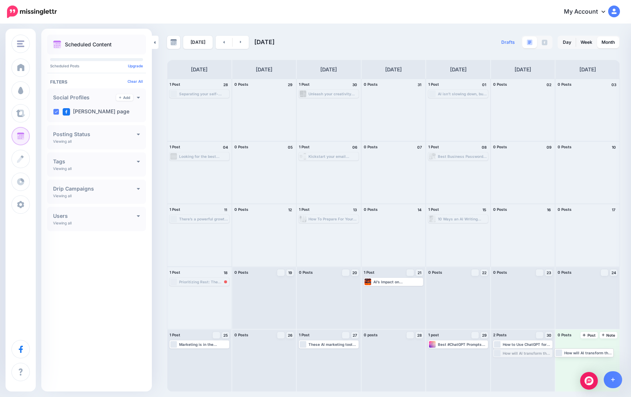
drag, startPoint x: 512, startPoint y: 354, endPoint x: 573, endPoint y: 353, distance: 60.8
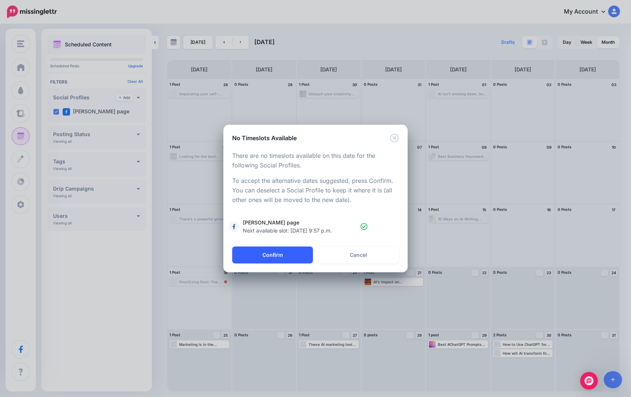
drag, startPoint x: 283, startPoint y: 258, endPoint x: 287, endPoint y: 260, distance: 4.0
click at [284, 258] on button "Confirm" at bounding box center [272, 255] width 81 height 17
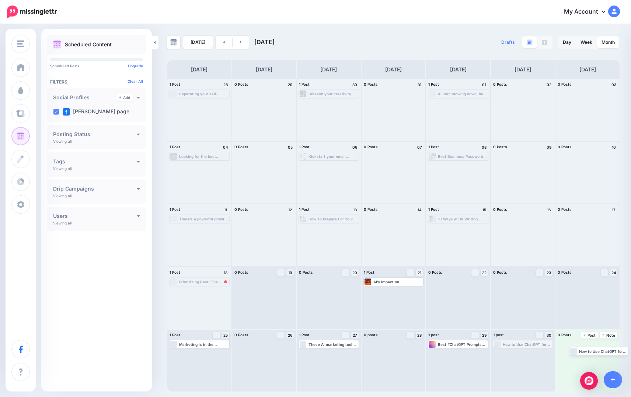
drag, startPoint x: 510, startPoint y: 345, endPoint x: 585, endPoint y: 352, distance: 75.1
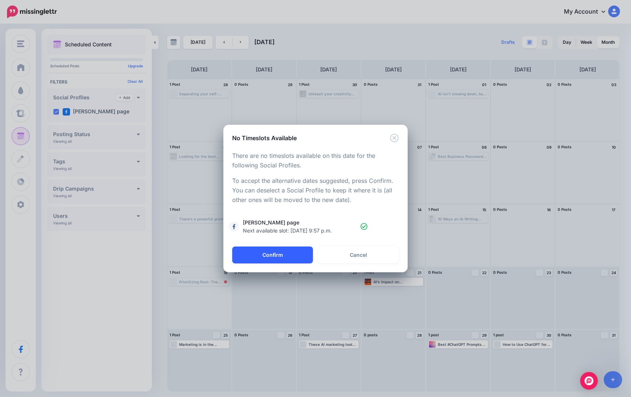
click at [274, 254] on button "Confirm" at bounding box center [272, 255] width 81 height 17
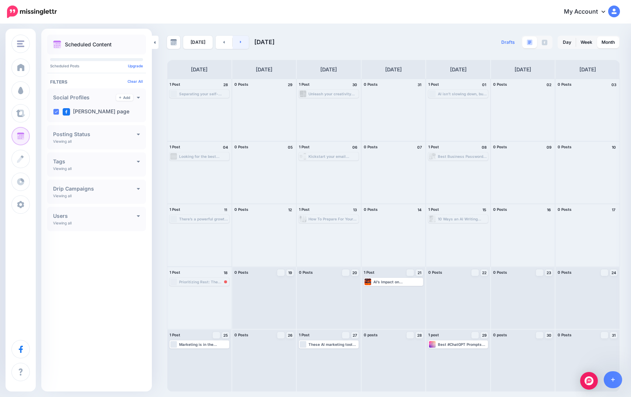
click at [240, 42] on link at bounding box center [240, 42] width 17 height 13
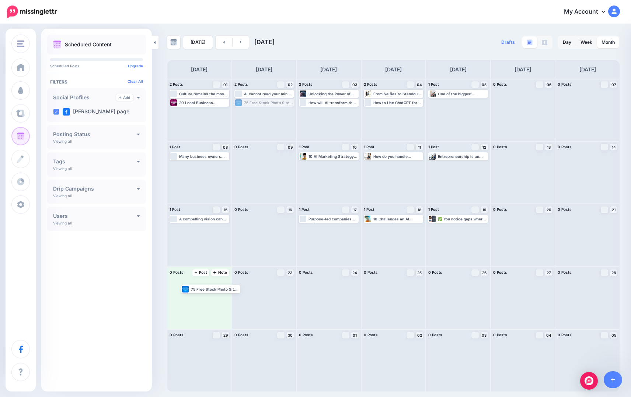
drag, startPoint x: 254, startPoint y: 103, endPoint x: 199, endPoint y: 289, distance: 194.4
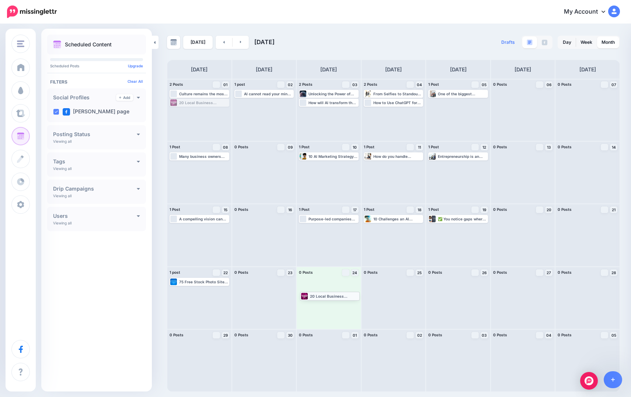
drag, startPoint x: 192, startPoint y: 100, endPoint x: 323, endPoint y: 294, distance: 233.2
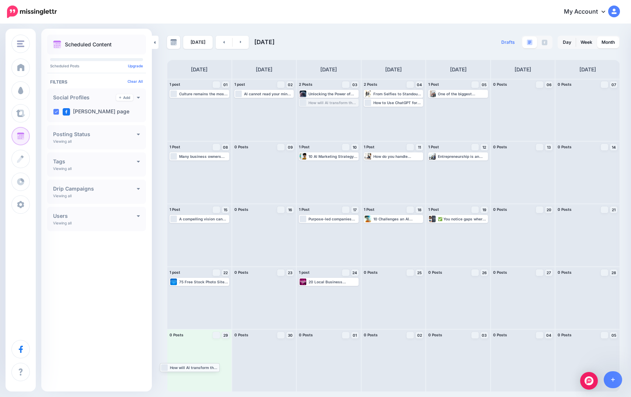
drag, startPoint x: 329, startPoint y: 103, endPoint x: 190, endPoint y: 368, distance: 299.0
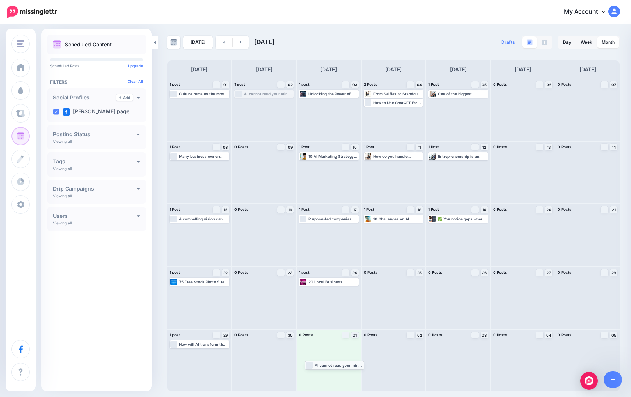
drag, startPoint x: 273, startPoint y: 93, endPoint x: 343, endPoint y: 364, distance: 280.4
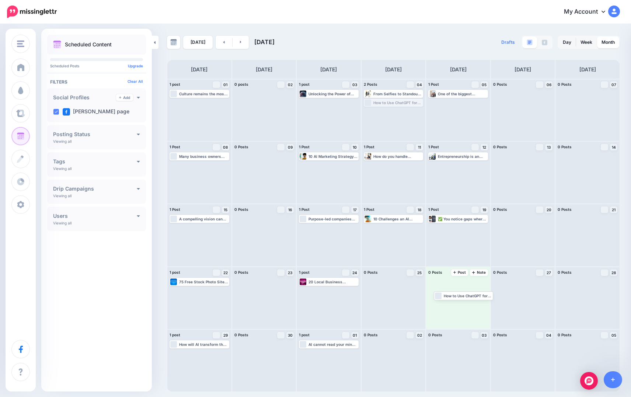
drag, startPoint x: 389, startPoint y: 102, endPoint x: 454, endPoint y: 289, distance: 197.7
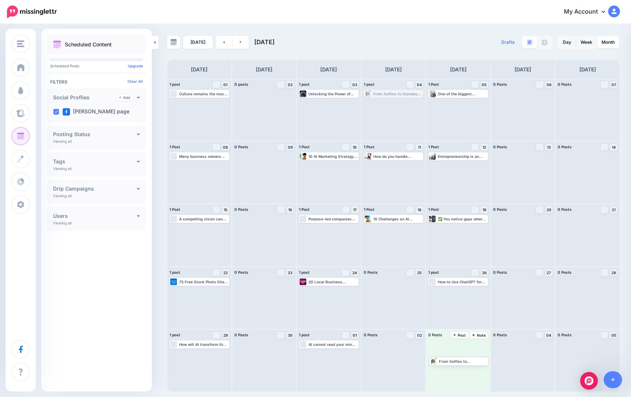
drag, startPoint x: 386, startPoint y: 95, endPoint x: 449, endPoint y: 363, distance: 275.5
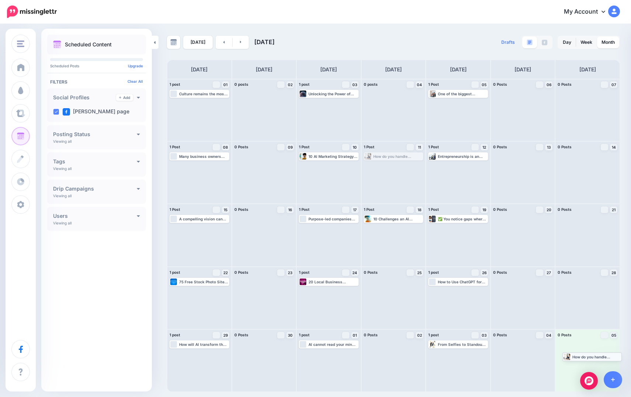
drag, startPoint x: 382, startPoint y: 155, endPoint x: 580, endPoint y: 356, distance: 282.1
drag, startPoint x: 389, startPoint y: 218, endPoint x: 582, endPoint y: 361, distance: 240.2
click at [240, 42] on icon at bounding box center [241, 42] width 2 height 4
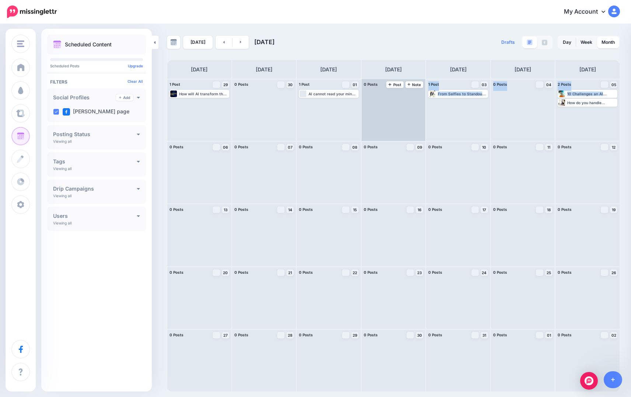
drag, startPoint x: 581, startPoint y: 98, endPoint x: 415, endPoint y: 132, distance: 169.2
click at [416, 132] on div "1 Post 29 Note Post How will AI transform the future of marketing? Check this a…" at bounding box center [393, 235] width 453 height 313
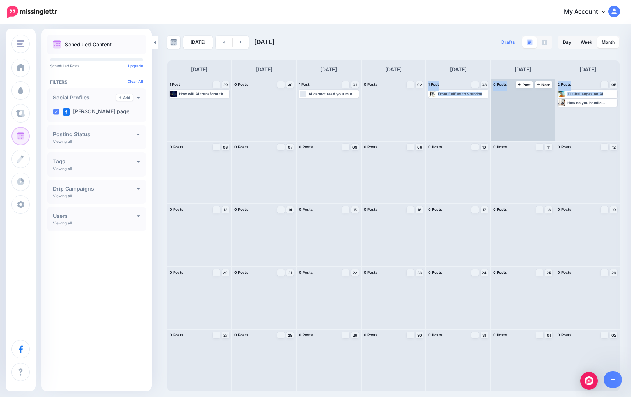
click at [530, 114] on div at bounding box center [523, 110] width 64 height 62
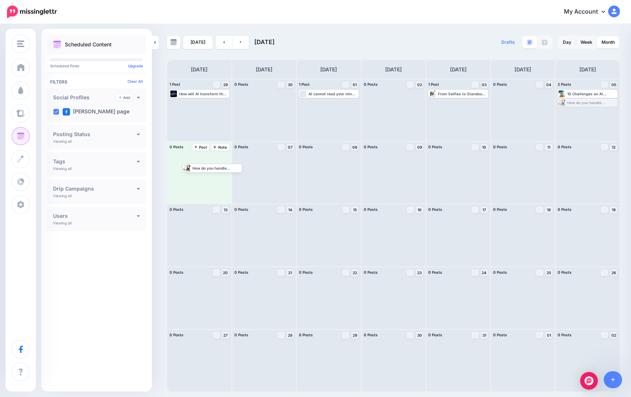
drag, startPoint x: 583, startPoint y: 102, endPoint x: 207, endPoint y: 168, distance: 382.4
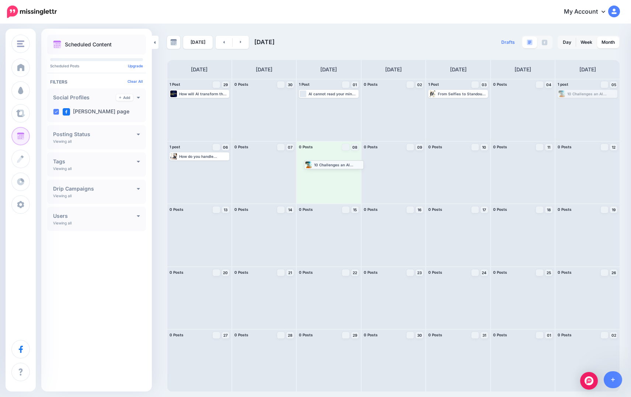
drag, startPoint x: 579, startPoint y: 92, endPoint x: 325, endPoint y: 163, distance: 263.4
